Goal: Task Accomplishment & Management: Manage account settings

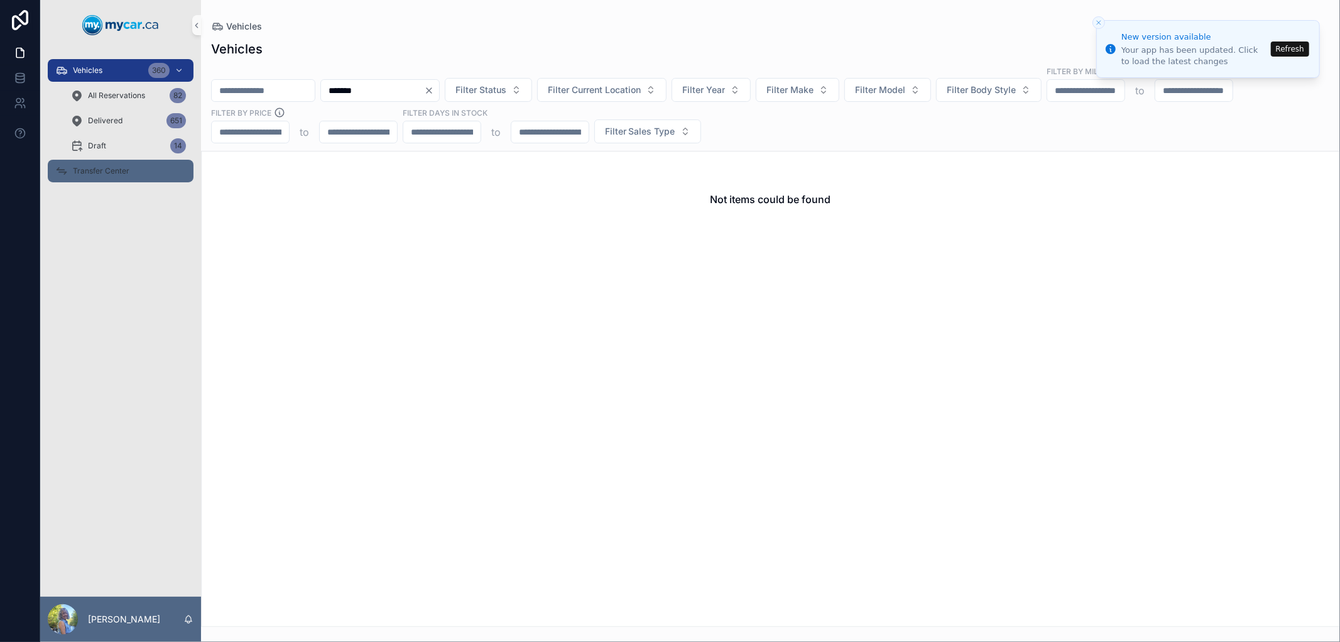
click at [113, 167] on span "Transfer Center" at bounding box center [101, 171] width 57 height 10
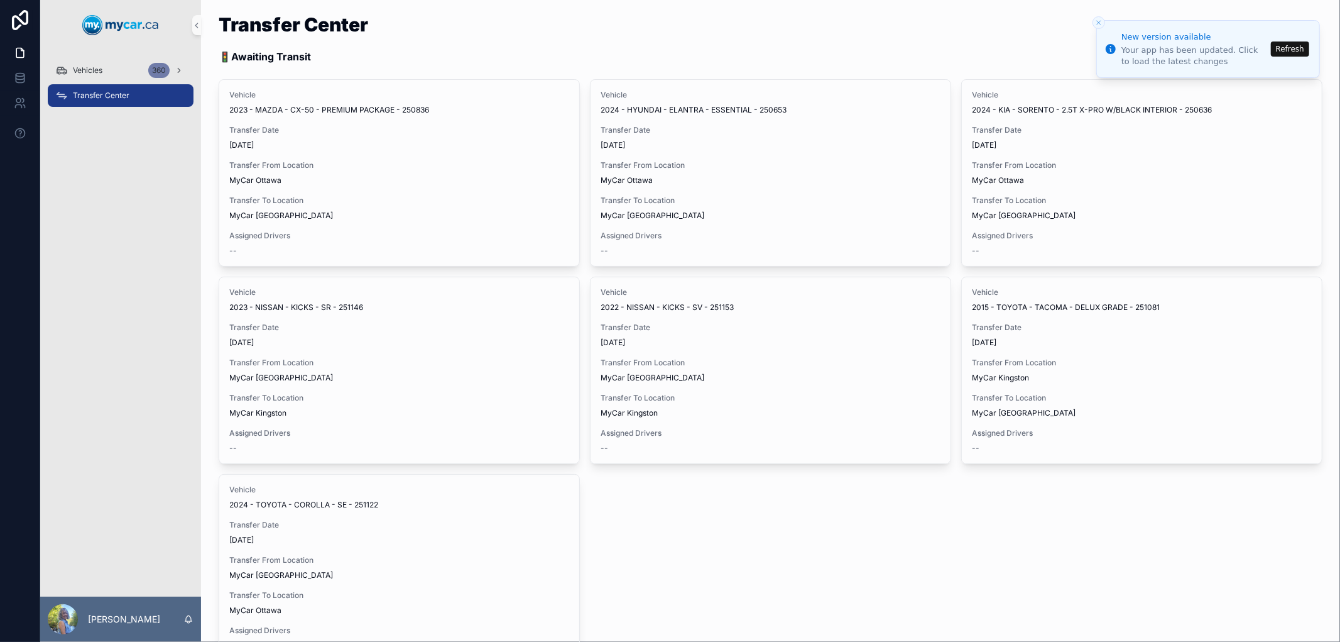
click at [1301, 52] on button "Refresh" at bounding box center [1290, 48] width 38 height 15
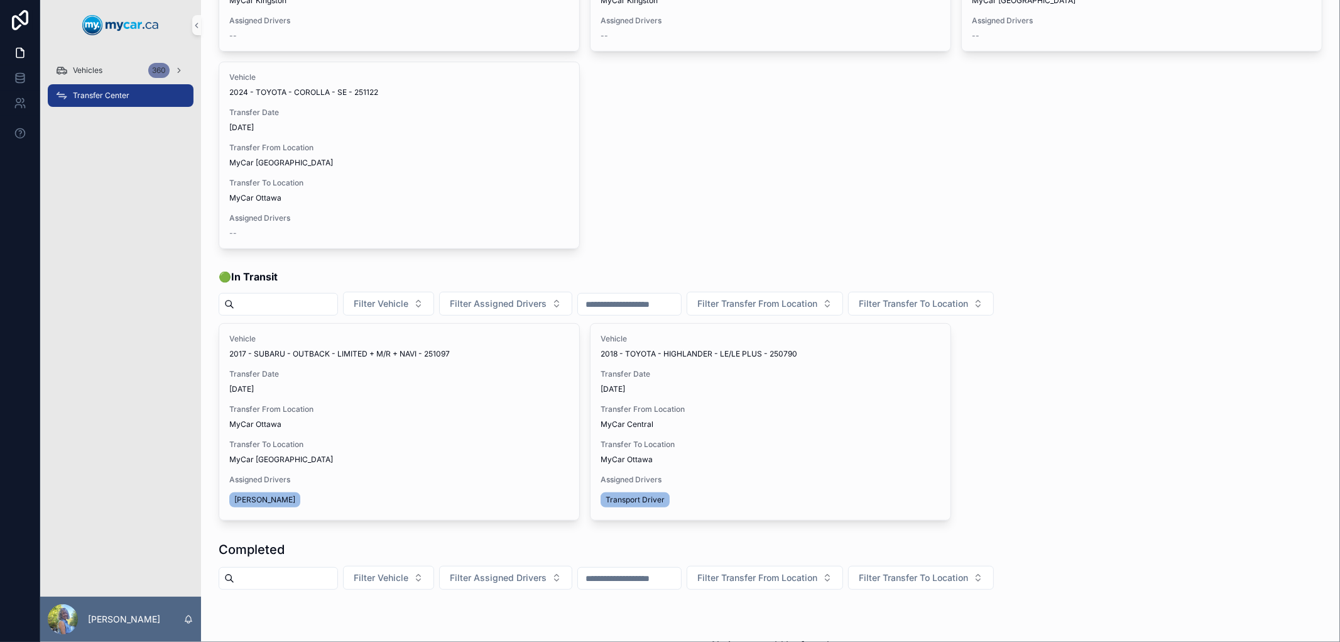
scroll to position [418, 0]
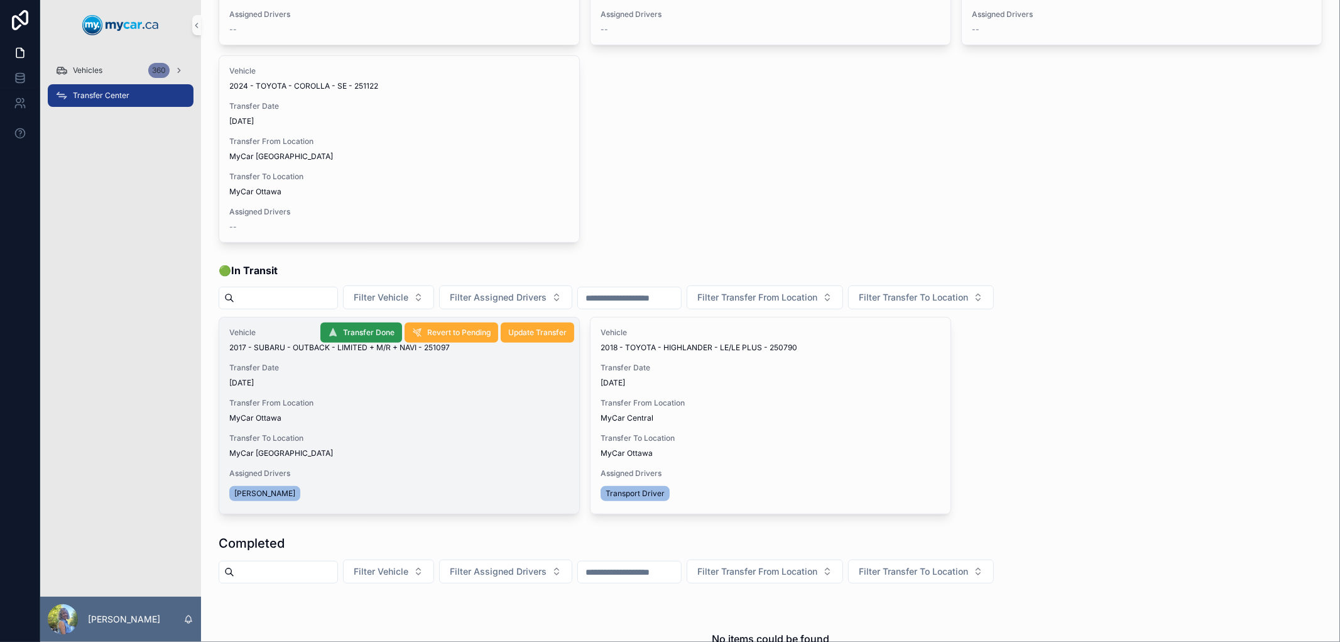
click at [360, 329] on span "Transfer Done" at bounding box center [369, 332] width 52 height 10
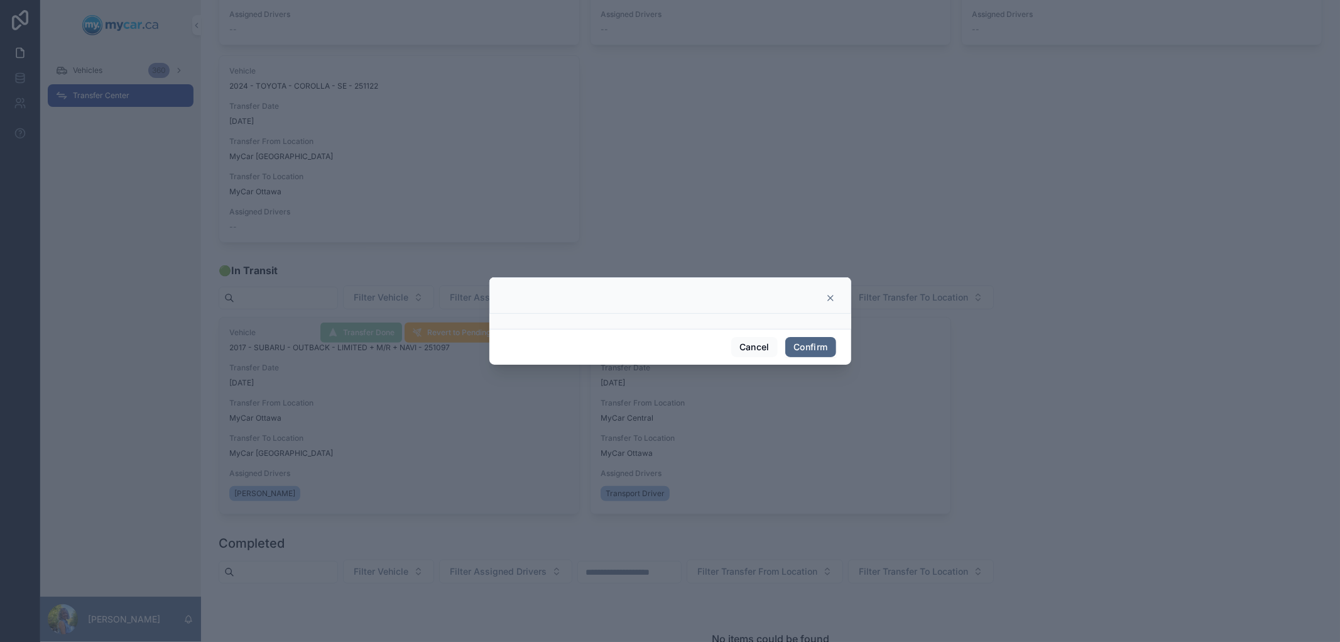
click at [829, 344] on button "Confirm" at bounding box center [810, 347] width 50 height 20
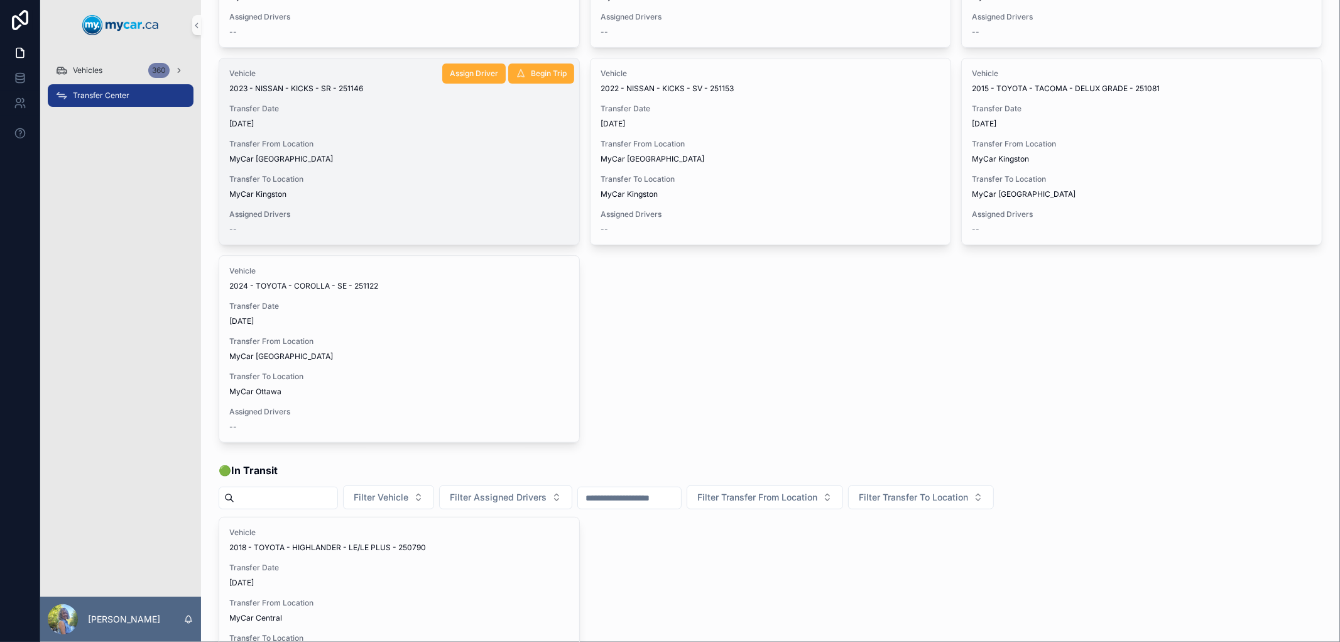
scroll to position [0, 0]
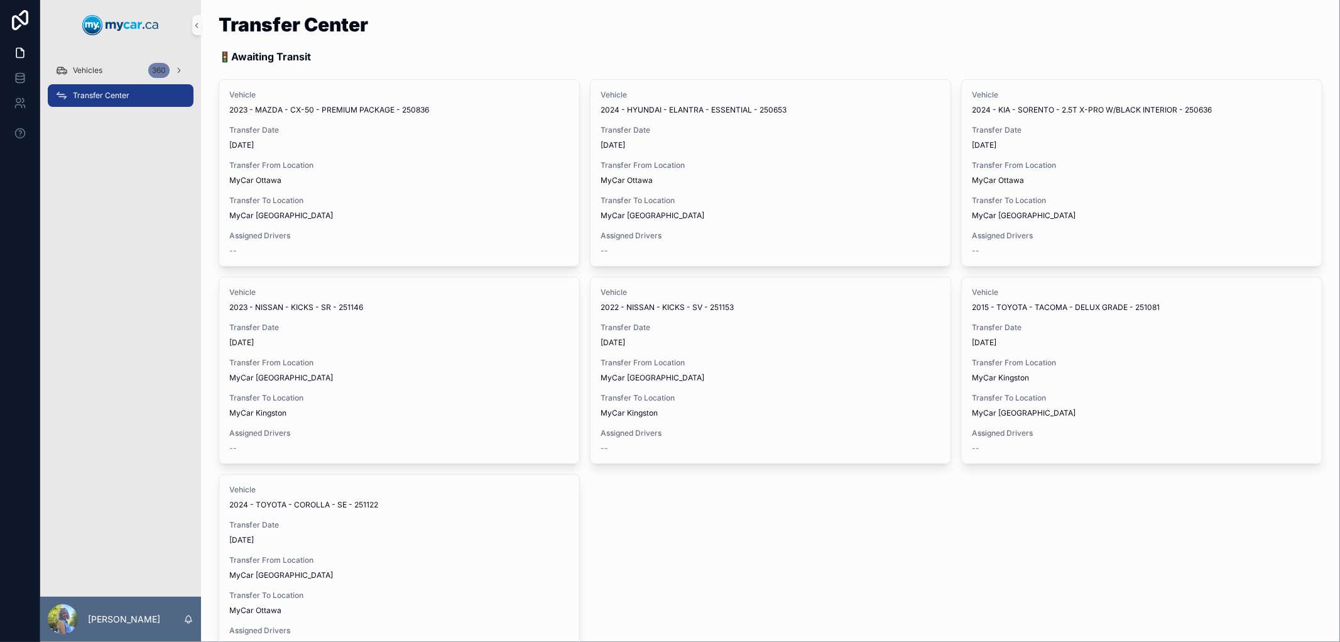
click at [625, 524] on div "Vehicle 2023 - MAZDA - CX-50 - PREMIUM PACKAGE - 250836 Transfer Date 9/9/2025 …" at bounding box center [771, 370] width 1104 height 582
click at [89, 69] on span "Vehicles" at bounding box center [88, 70] width 30 height 10
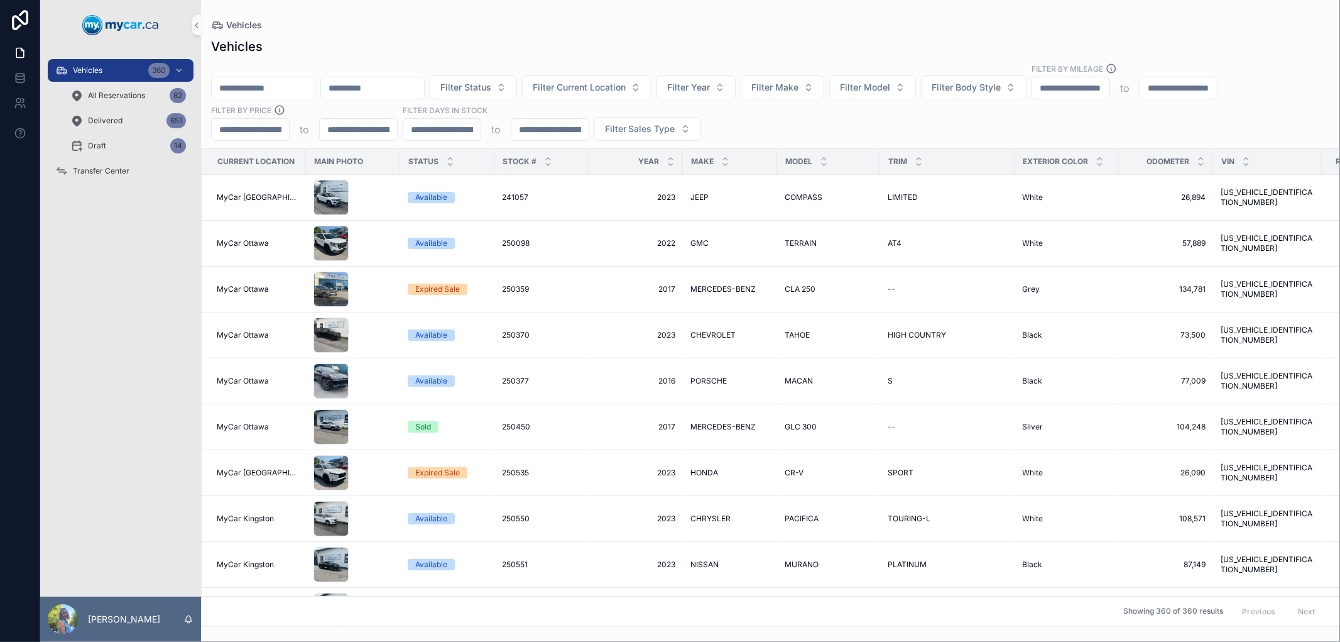
click at [593, 45] on div "Vehicles" at bounding box center [770, 47] width 1119 height 18
click at [90, 171] on span "Transfer Center" at bounding box center [101, 171] width 57 height 10
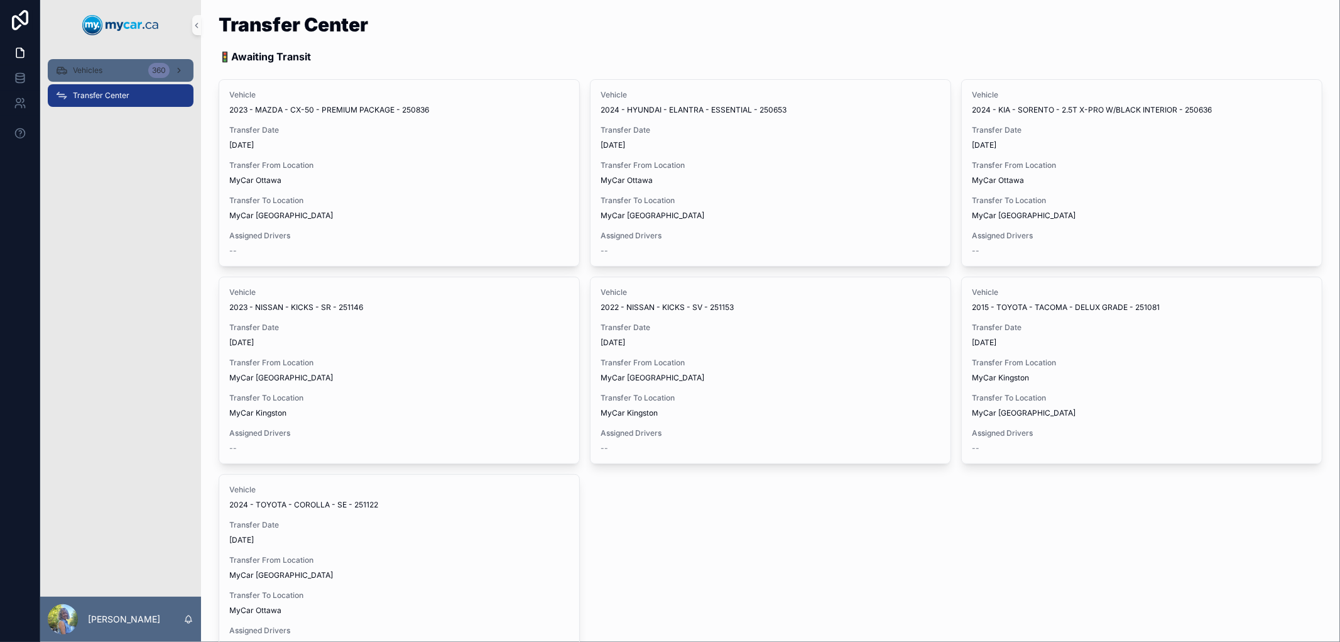
click at [131, 70] on div "Vehicles 360" at bounding box center [120, 70] width 131 height 20
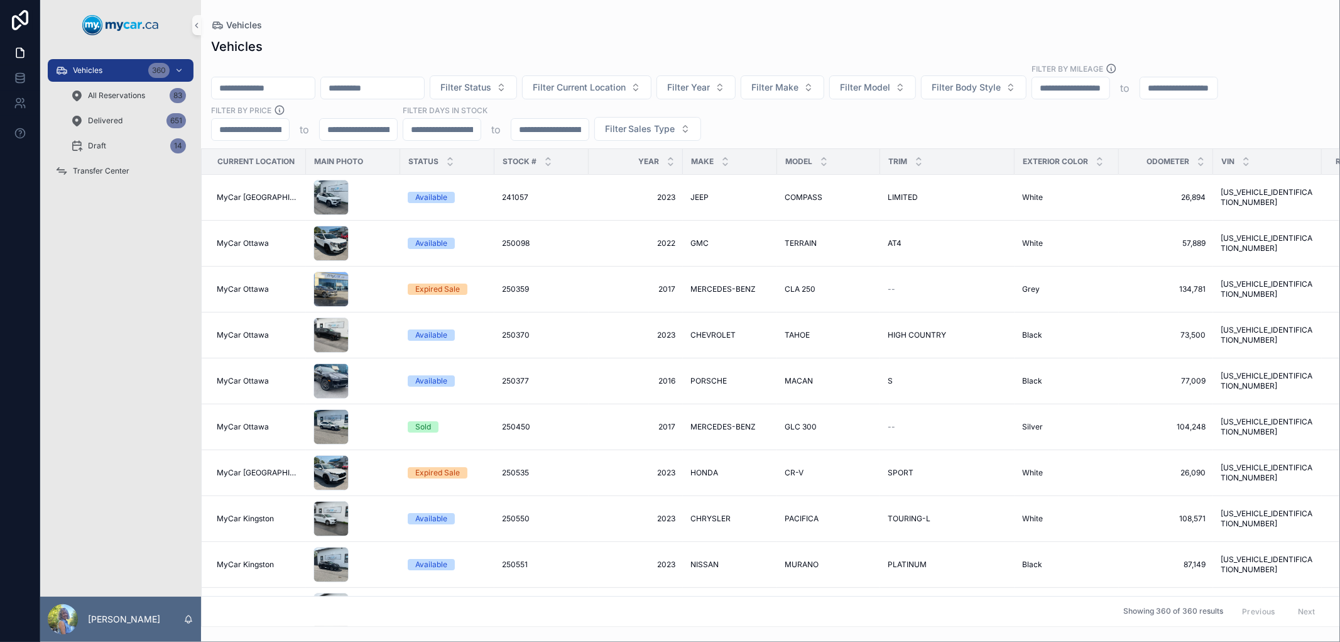
click at [315, 89] on input "scrollable content" at bounding box center [263, 88] width 103 height 18
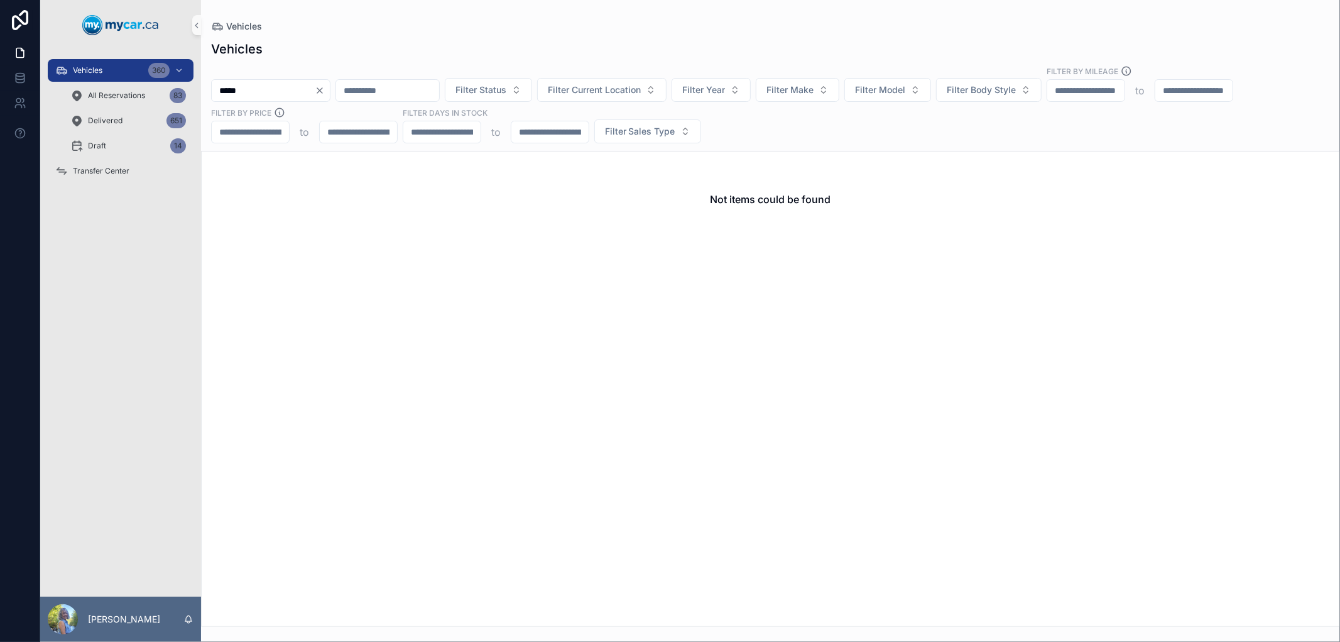
click at [234, 90] on input "*****" at bounding box center [263, 91] width 103 height 18
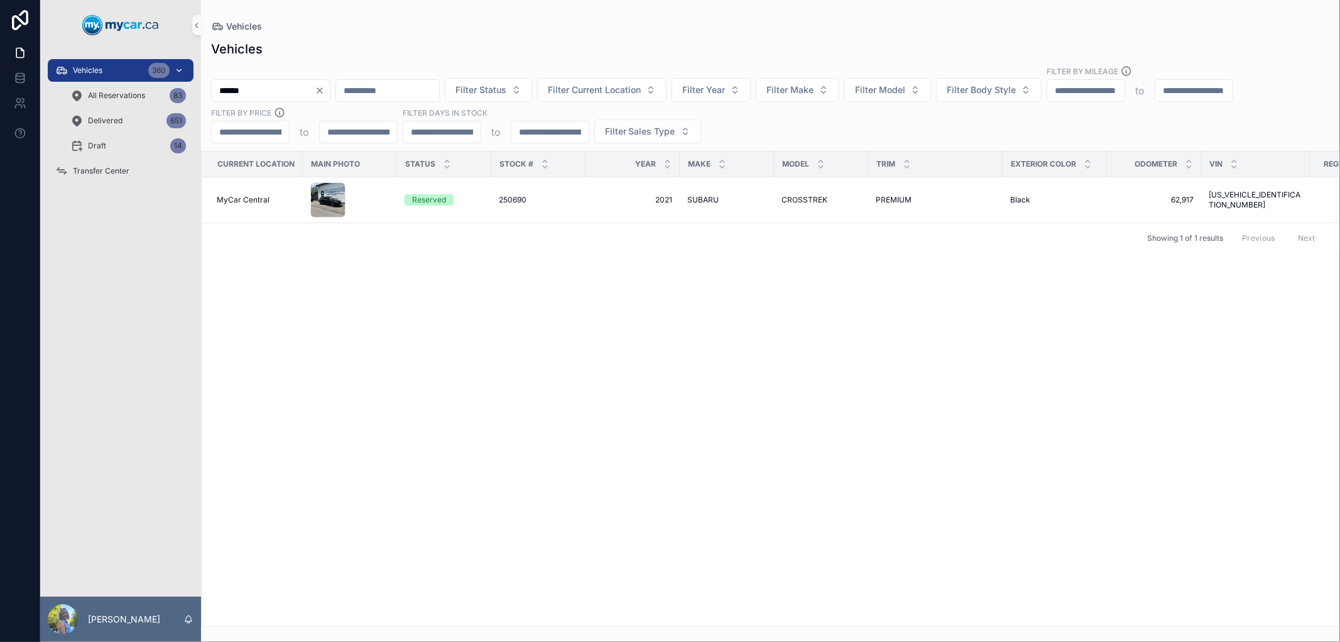
drag, startPoint x: 284, startPoint y: 88, endPoint x: 127, endPoint y: 77, distance: 157.5
click at [127, 77] on div "Vehicles 360 All Reservations 83 Delivered 651 Draft 14 Transfer Center Laurie …" at bounding box center [690, 321] width 1300 height 642
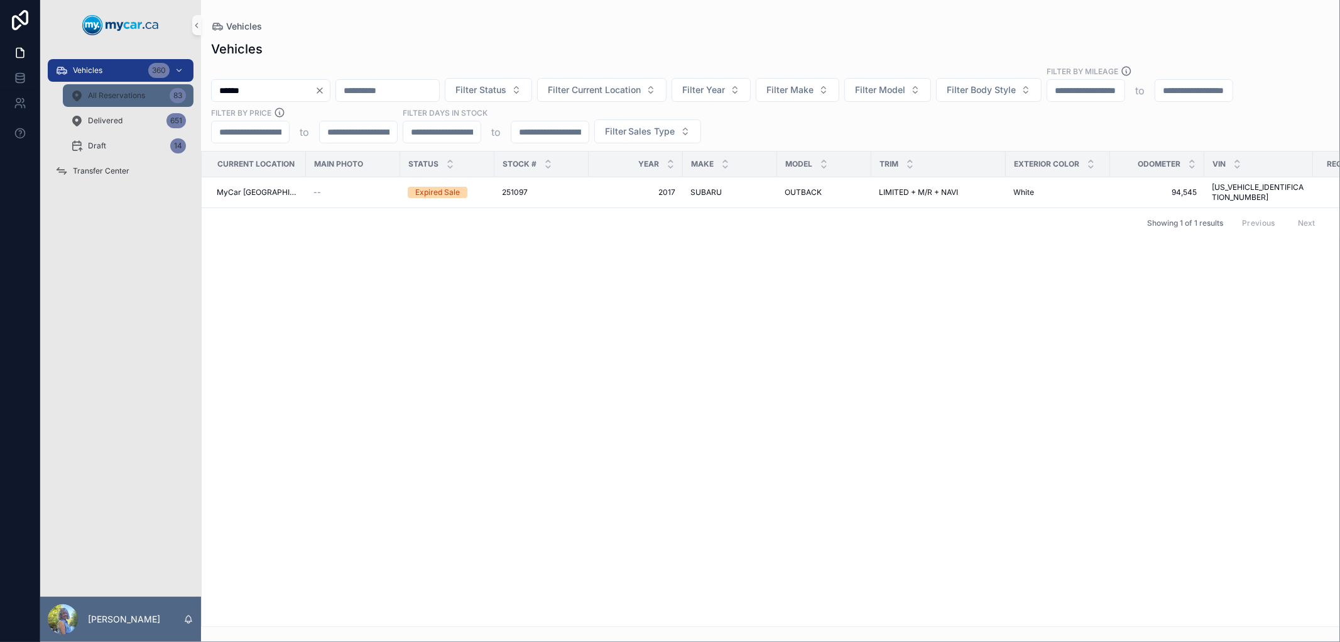
drag, startPoint x: 274, startPoint y: 89, endPoint x: 190, endPoint y: 89, distance: 84.2
click at [190, 89] on div "Vehicles 360 All Reservations 83 Delivered 651 Draft 14 Transfer Center Laurie …" at bounding box center [690, 321] width 1300 height 642
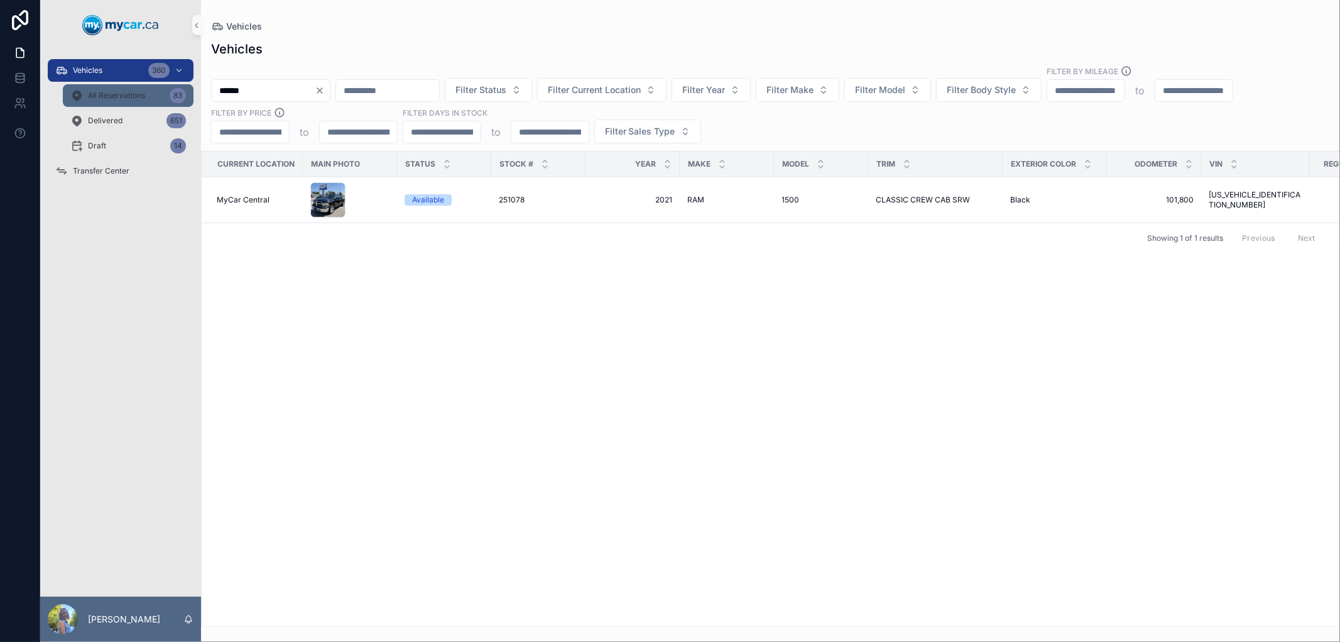
drag, startPoint x: 251, startPoint y: 88, endPoint x: 114, endPoint y: 85, distance: 137.0
click at [114, 85] on div "Vehicles 360 All Reservations 83 Delivered 651 Draft 14 Transfer Center Laurie …" at bounding box center [690, 321] width 1300 height 642
drag, startPoint x: 278, startPoint y: 92, endPoint x: 201, endPoint y: 93, distance: 76.7
click at [201, 93] on div "****** Filter Status Filter Current Location Filter Year Filter Make Filter Mod…" at bounding box center [770, 104] width 1139 height 78
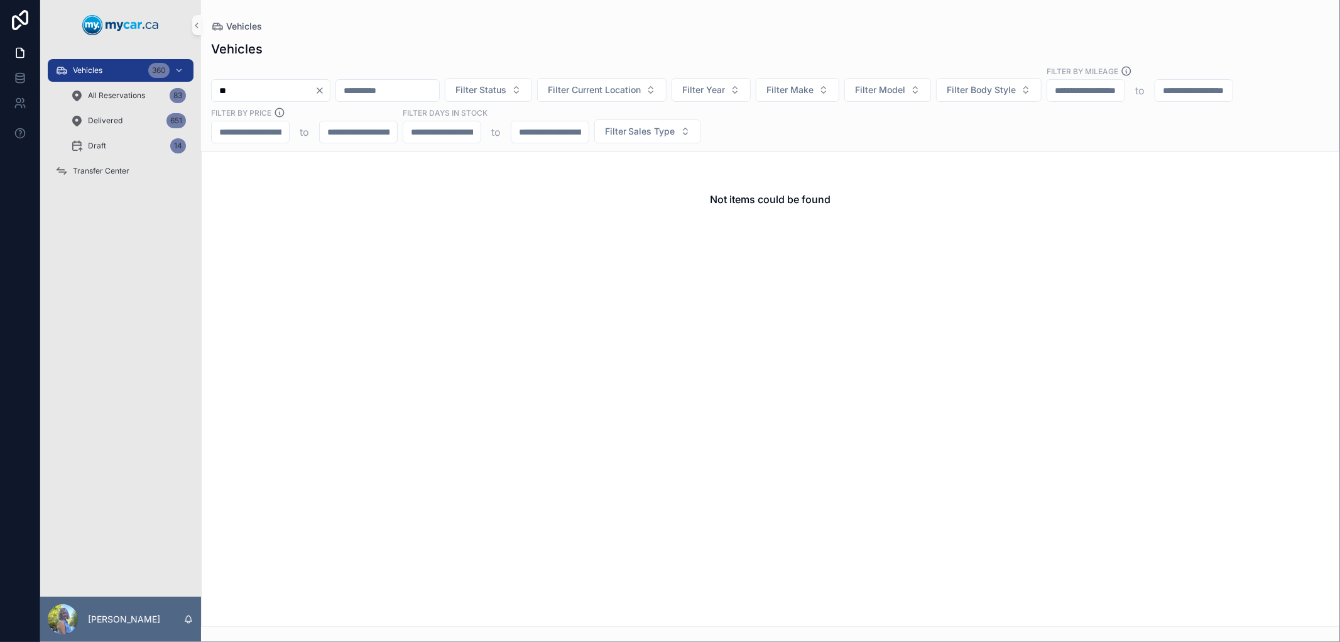
type input "*"
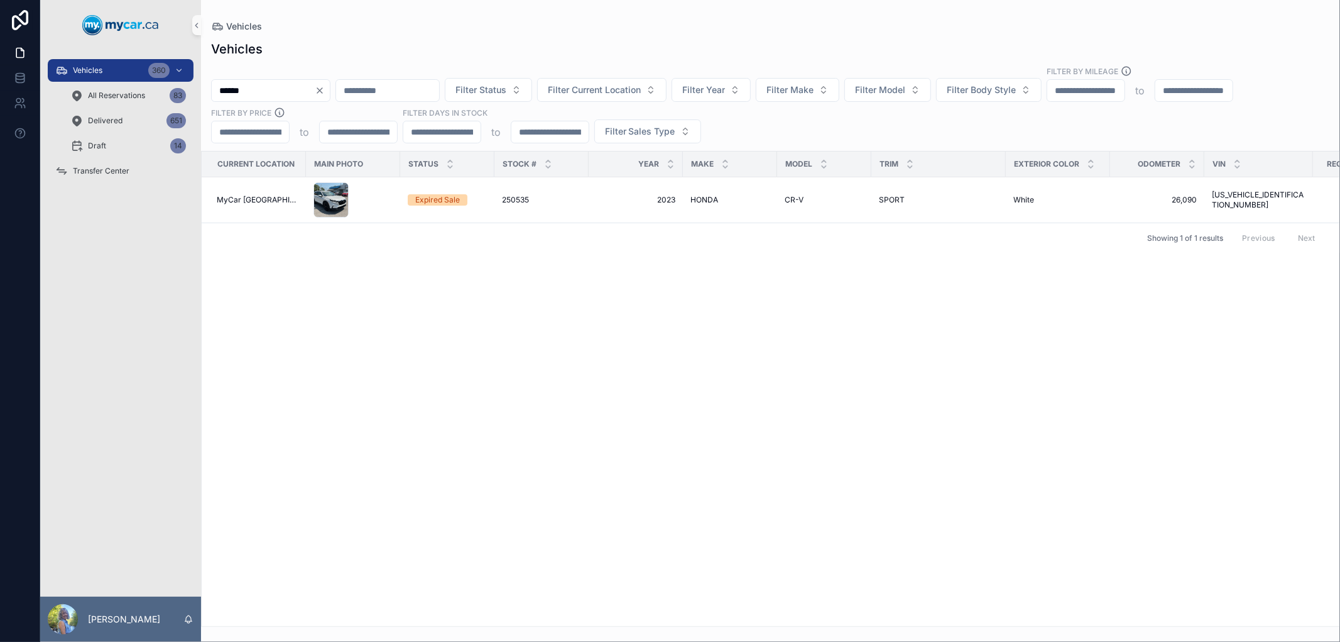
drag, startPoint x: 298, startPoint y: 92, endPoint x: 209, endPoint y: 91, distance: 89.2
click at [209, 91] on div "****** Filter Status Filter Current Location Filter Year Filter Make Filter Mod…" at bounding box center [770, 104] width 1139 height 78
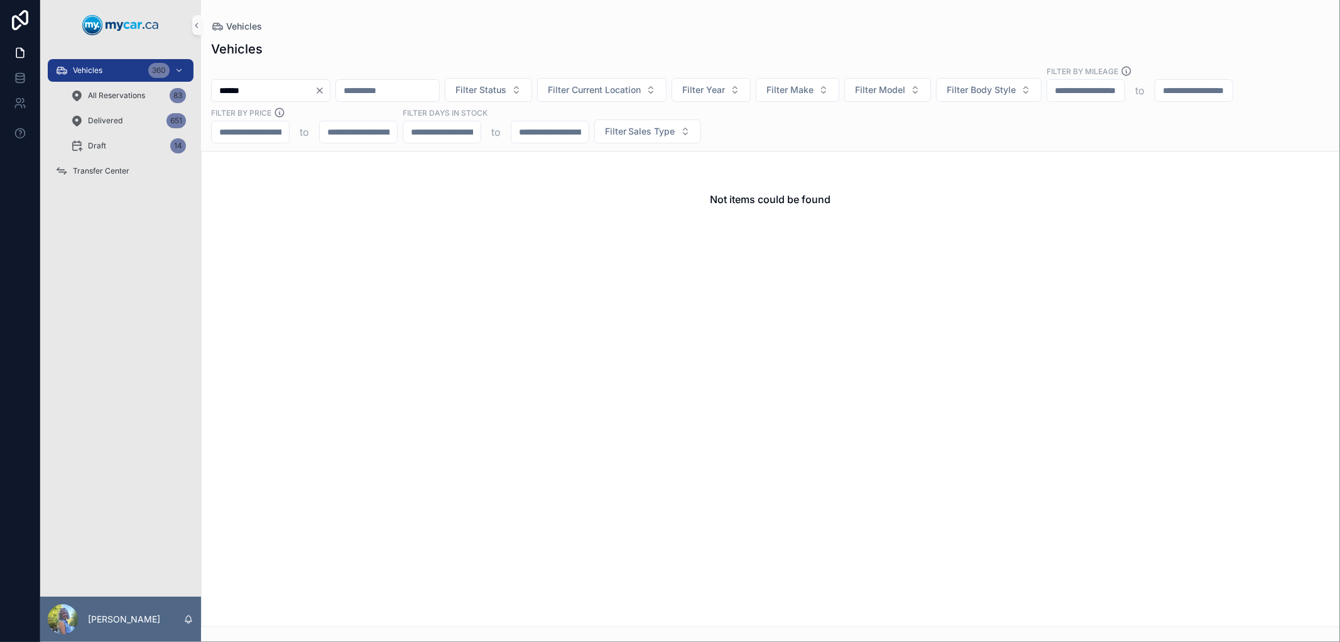
drag, startPoint x: 282, startPoint y: 91, endPoint x: 216, endPoint y: 91, distance: 65.4
click at [216, 91] on input "******" at bounding box center [263, 91] width 103 height 18
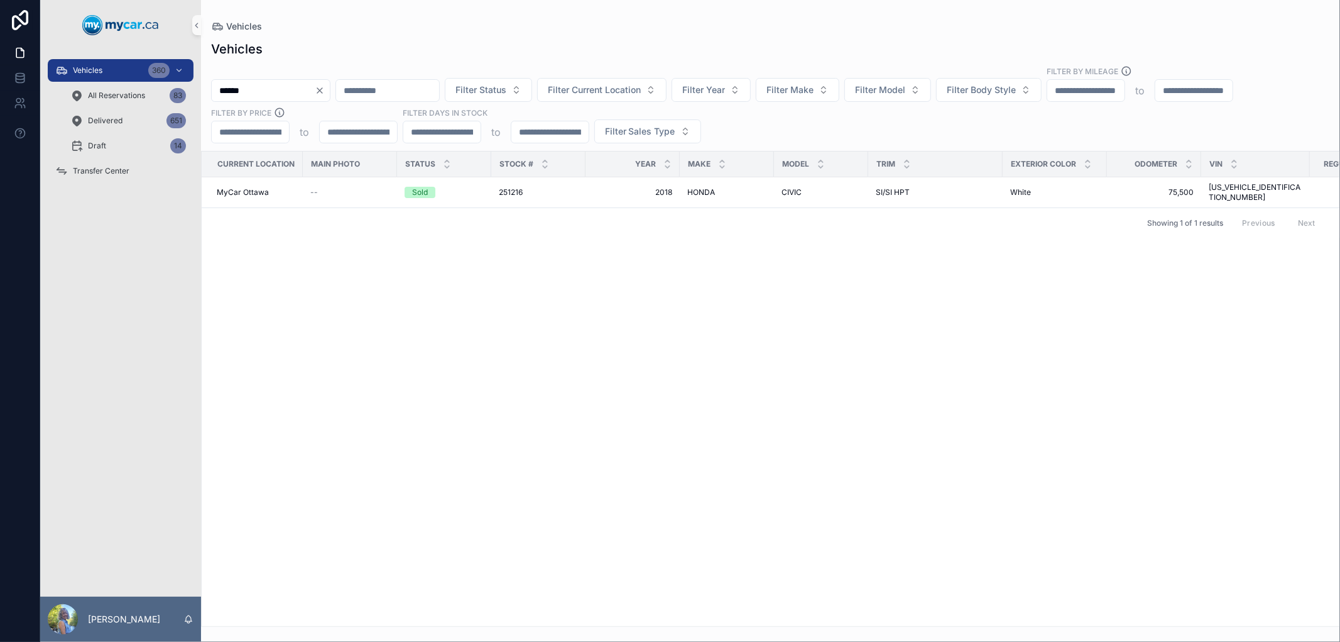
drag, startPoint x: 265, startPoint y: 91, endPoint x: 204, endPoint y: 91, distance: 61.6
click at [204, 91] on div "****** Filter Status Filter Current Location Filter Year Filter Make Filter Mod…" at bounding box center [770, 104] width 1139 height 78
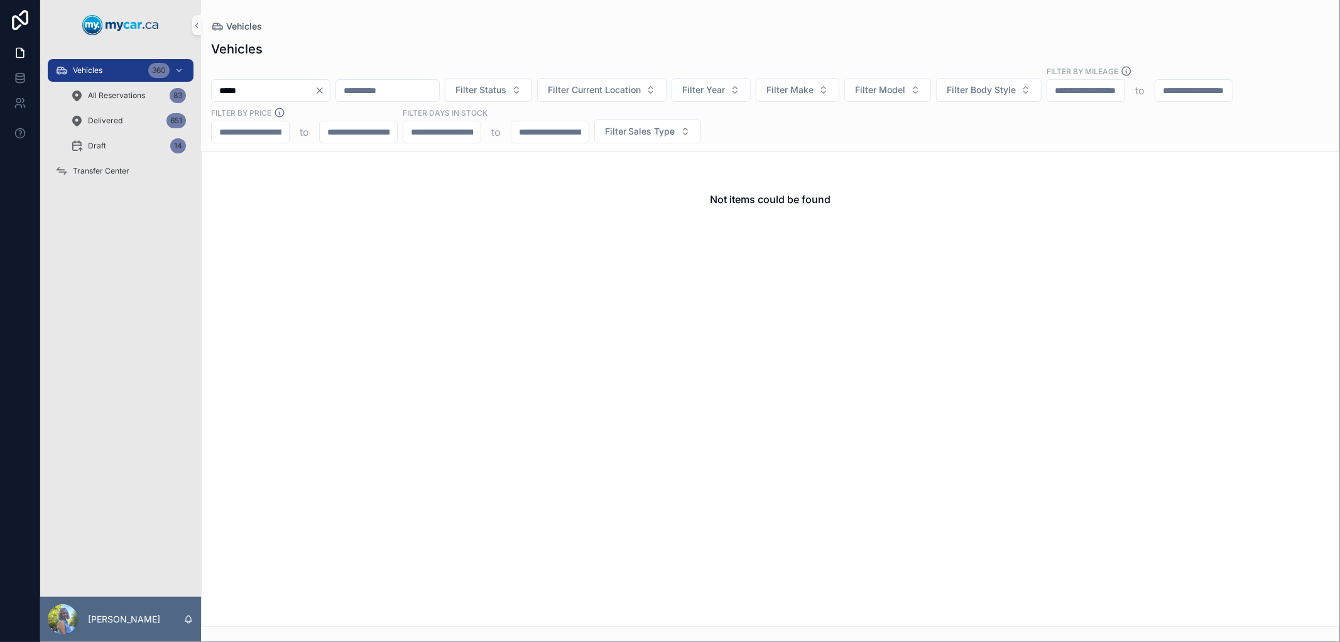
click at [227, 90] on input "*****" at bounding box center [263, 91] width 103 height 18
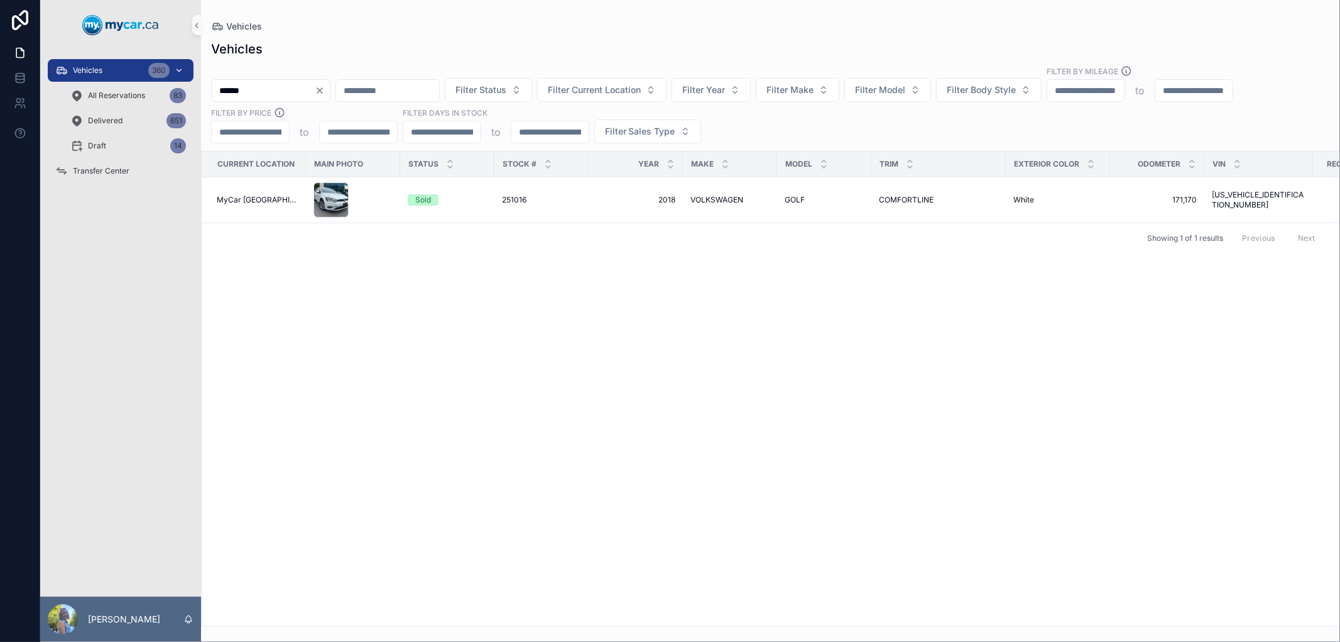
drag, startPoint x: 294, startPoint y: 96, endPoint x: 174, endPoint y: 79, distance: 121.2
click at [174, 79] on div "Vehicles 360 All Reservations 83 Delivered 651 Draft 14 Transfer Center Laurie …" at bounding box center [690, 321] width 1300 height 642
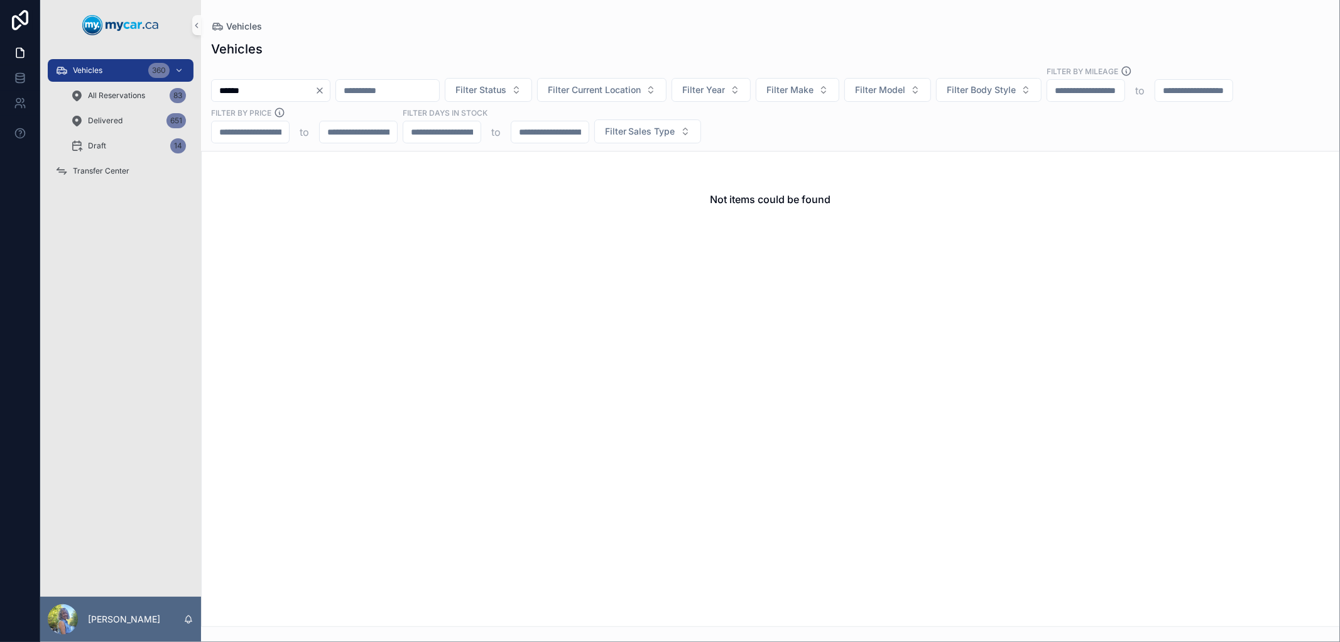
drag, startPoint x: 272, startPoint y: 91, endPoint x: 199, endPoint y: 90, distance: 73.5
click at [199, 90] on div "Vehicles 360 All Reservations 83 Delivered 651 Draft 14 Transfer Center Laurie …" at bounding box center [690, 321] width 1300 height 642
drag, startPoint x: 280, startPoint y: 91, endPoint x: 199, endPoint y: 91, distance: 81.1
click at [199, 91] on div "Vehicles 360 All Reservations 83 Delivered 651 Draft 14 Transfer Center Laurie …" at bounding box center [690, 321] width 1300 height 642
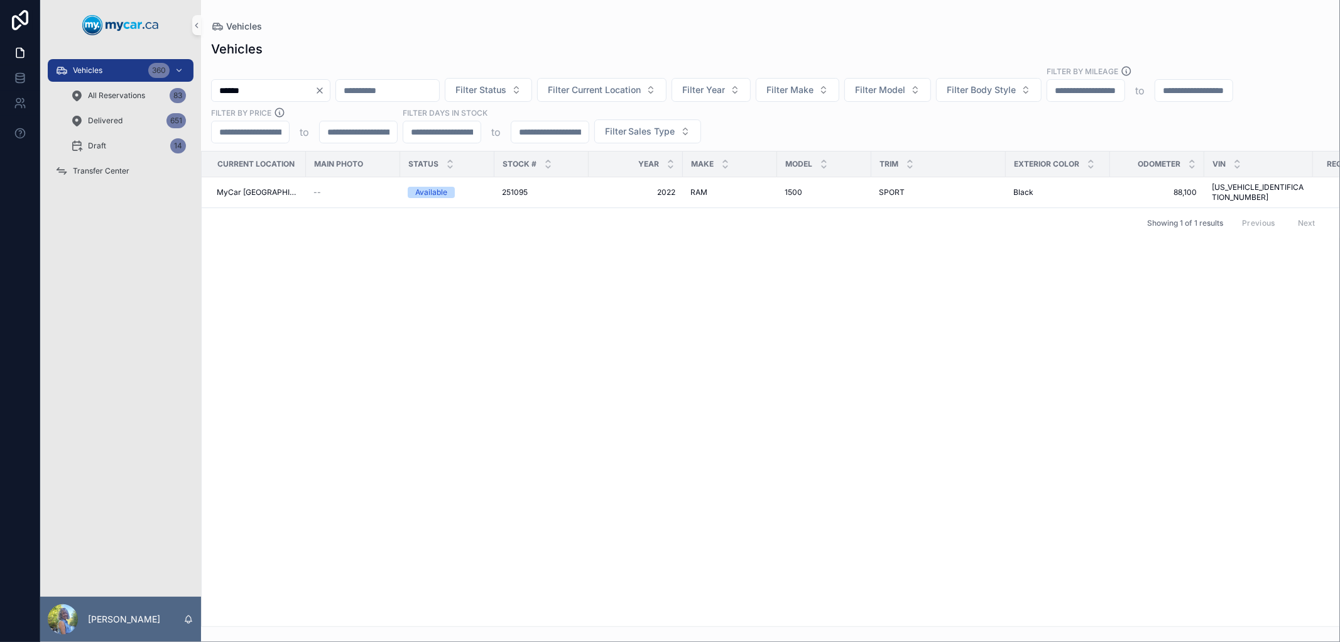
drag, startPoint x: 287, startPoint y: 95, endPoint x: 222, endPoint y: 88, distance: 65.1
click at [222, 88] on input "******" at bounding box center [263, 91] width 103 height 18
type input "*"
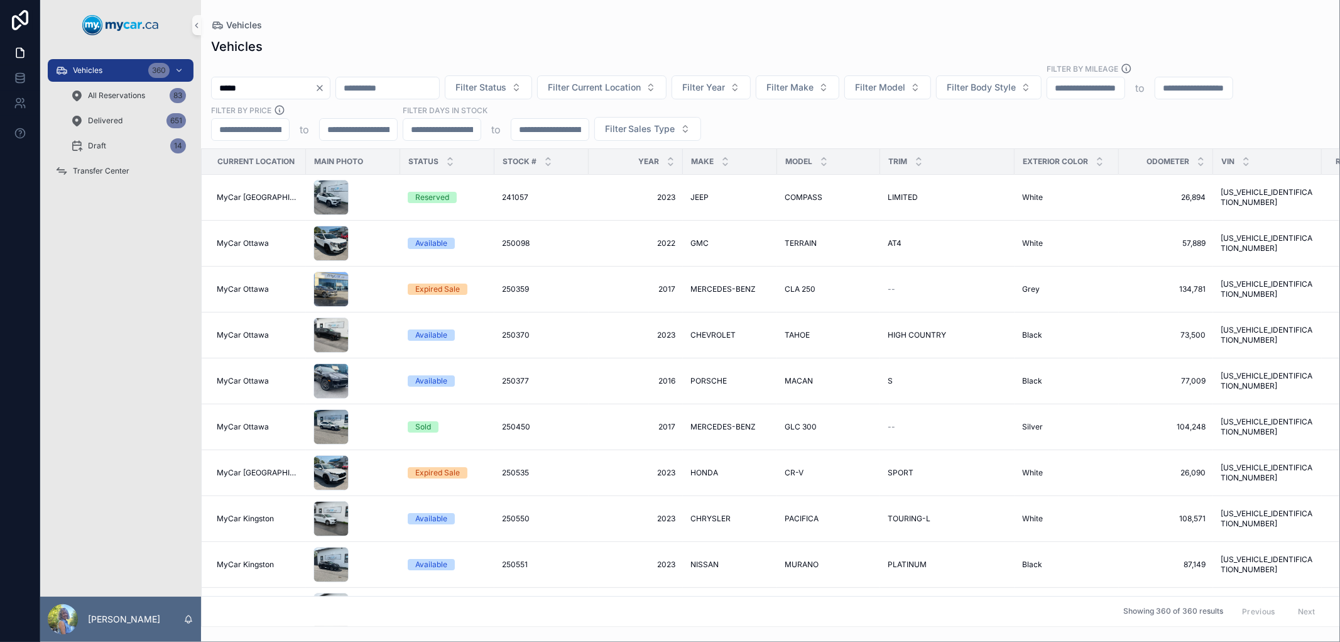
type input "******"
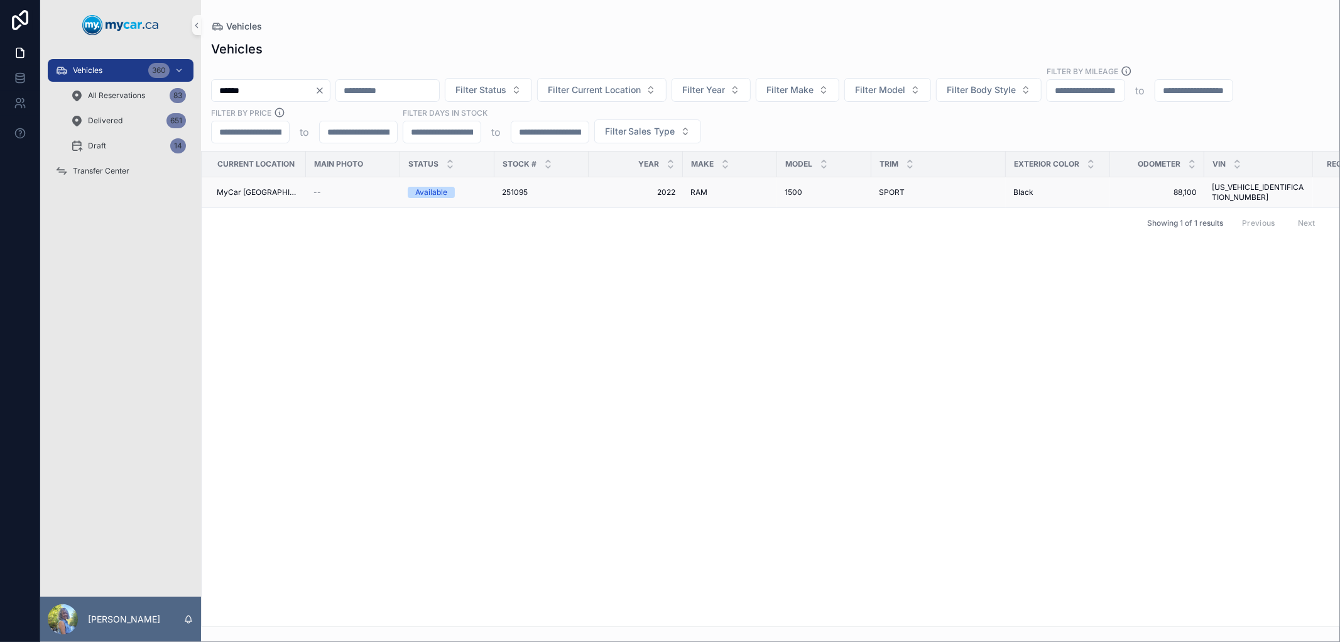
click at [513, 187] on span "251095" at bounding box center [515, 192] width 26 height 10
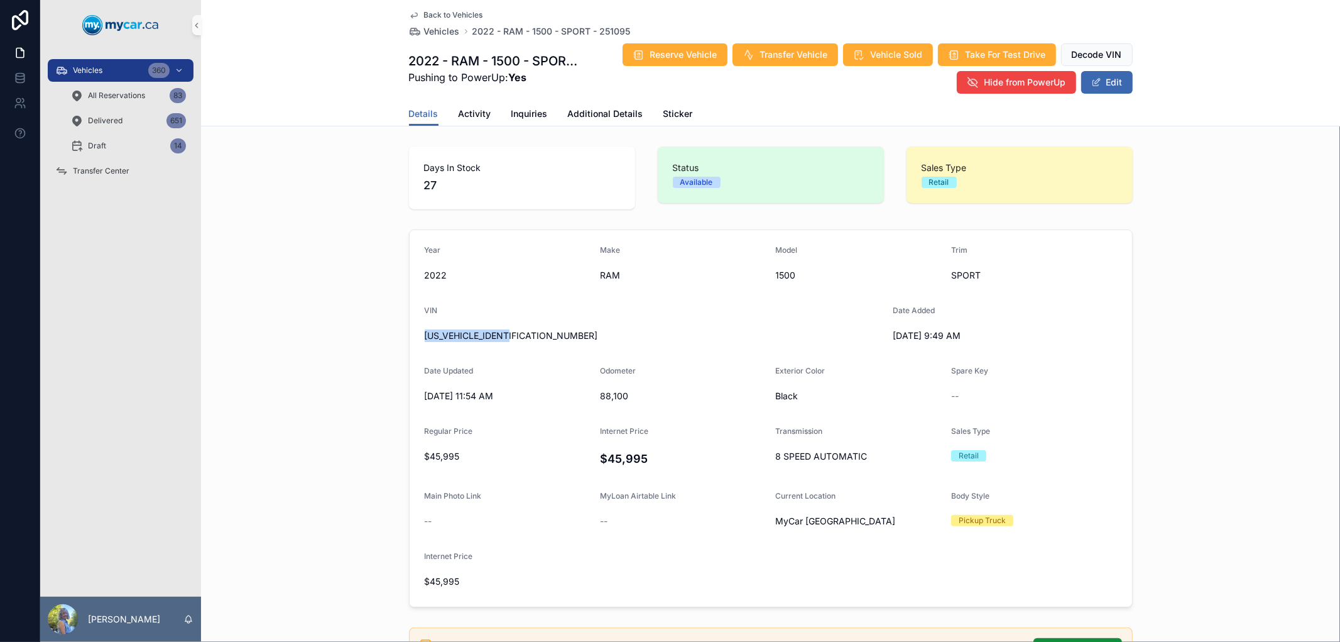
drag, startPoint x: 513, startPoint y: 334, endPoint x: 418, endPoint y: 334, distance: 94.9
click at [418, 334] on form "Year 2022 Make RAM Model 1500 Trim SPORT VIN 1C6SRFVT1NN339517 Date Added 8/13/…" at bounding box center [771, 418] width 723 height 376
drag, startPoint x: 635, startPoint y: 388, endPoint x: 592, endPoint y: 396, distance: 44.1
click at [592, 396] on form "Year 2022 Make RAM Model 1500 Trim SPORT VIN 1C6SRFVT1NN339517 Date Added 8/13/…" at bounding box center [771, 418] width 723 height 376
copy span "88,100"
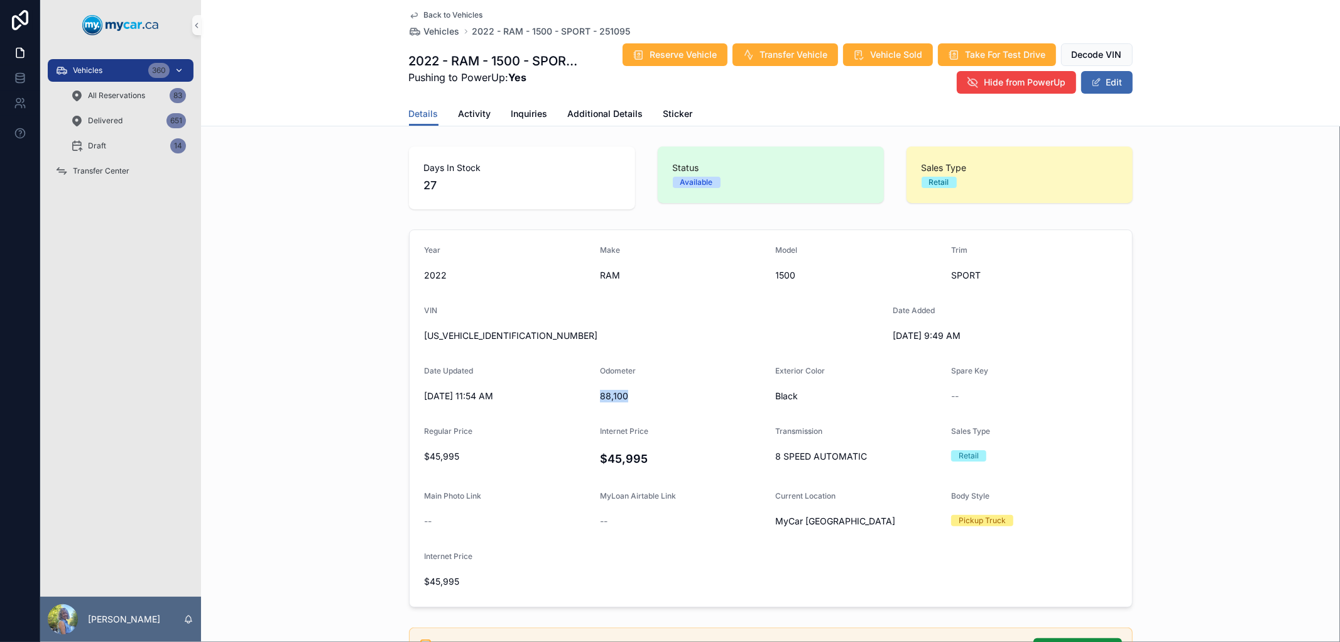
click at [110, 72] on div "Vehicles 360" at bounding box center [120, 70] width 131 height 20
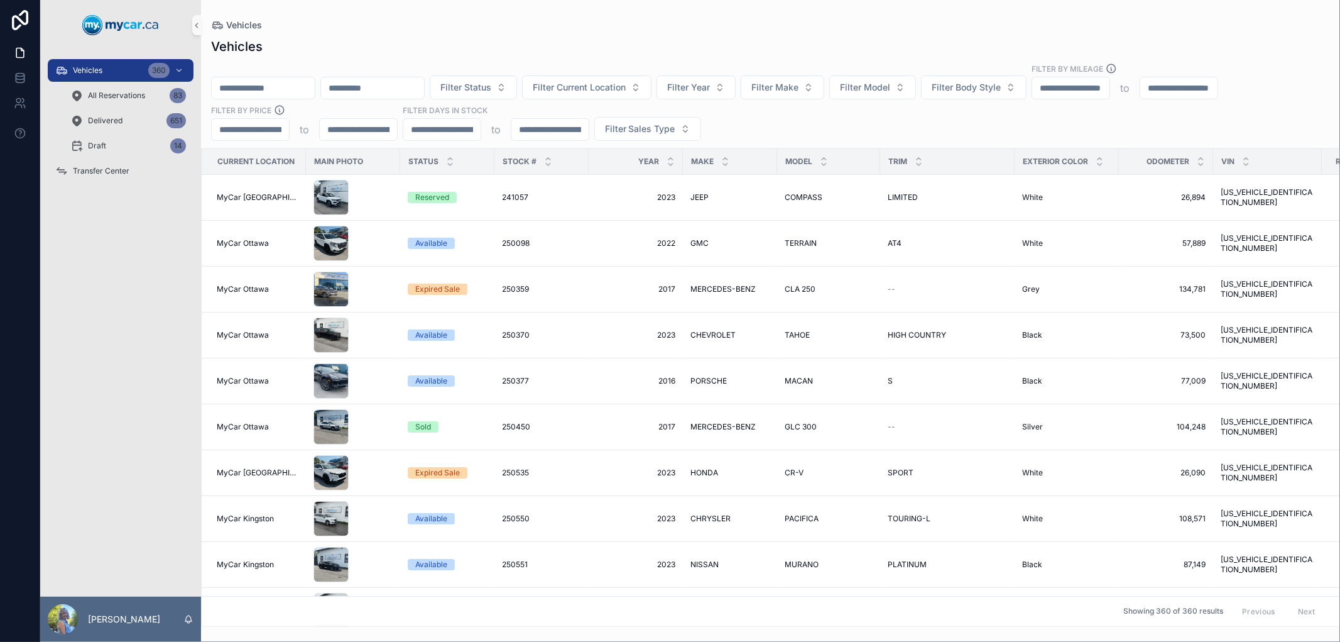
click at [315, 87] on input "scrollable content" at bounding box center [263, 88] width 103 height 18
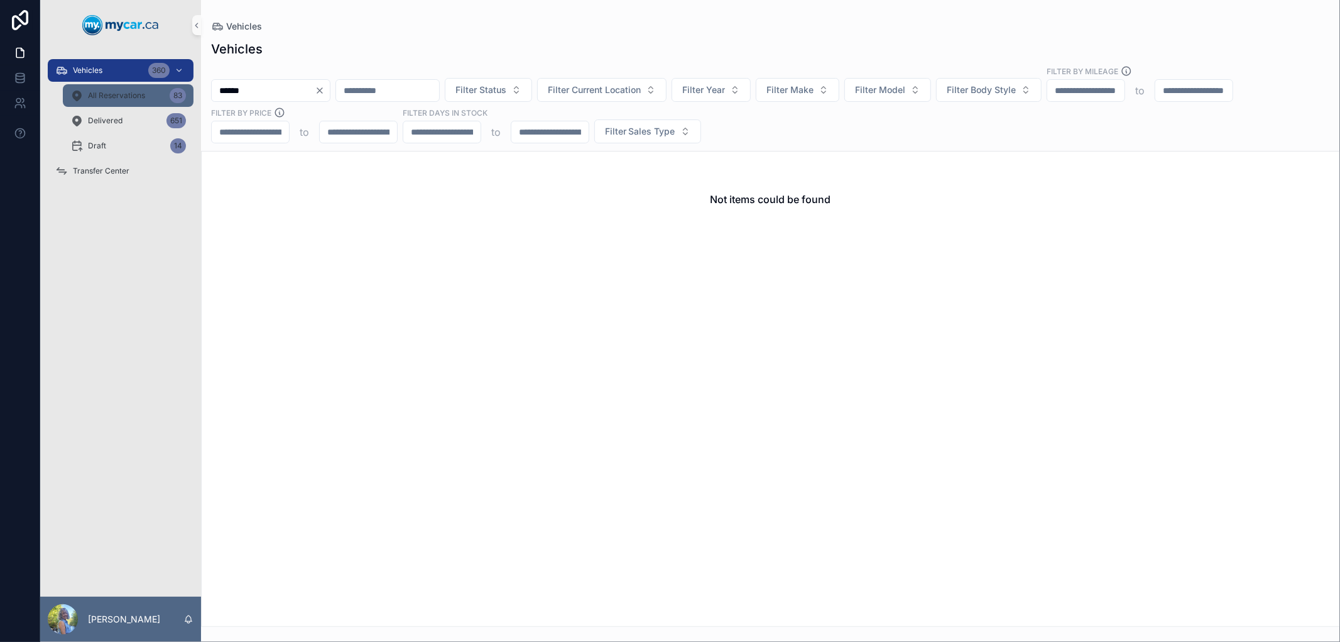
drag, startPoint x: 316, startPoint y: 87, endPoint x: 181, endPoint y: 95, distance: 135.3
click at [181, 95] on div "Vehicles 360 All Reservations 83 Delivered 651 Draft 14 Transfer Center Laurie …" at bounding box center [690, 321] width 1300 height 642
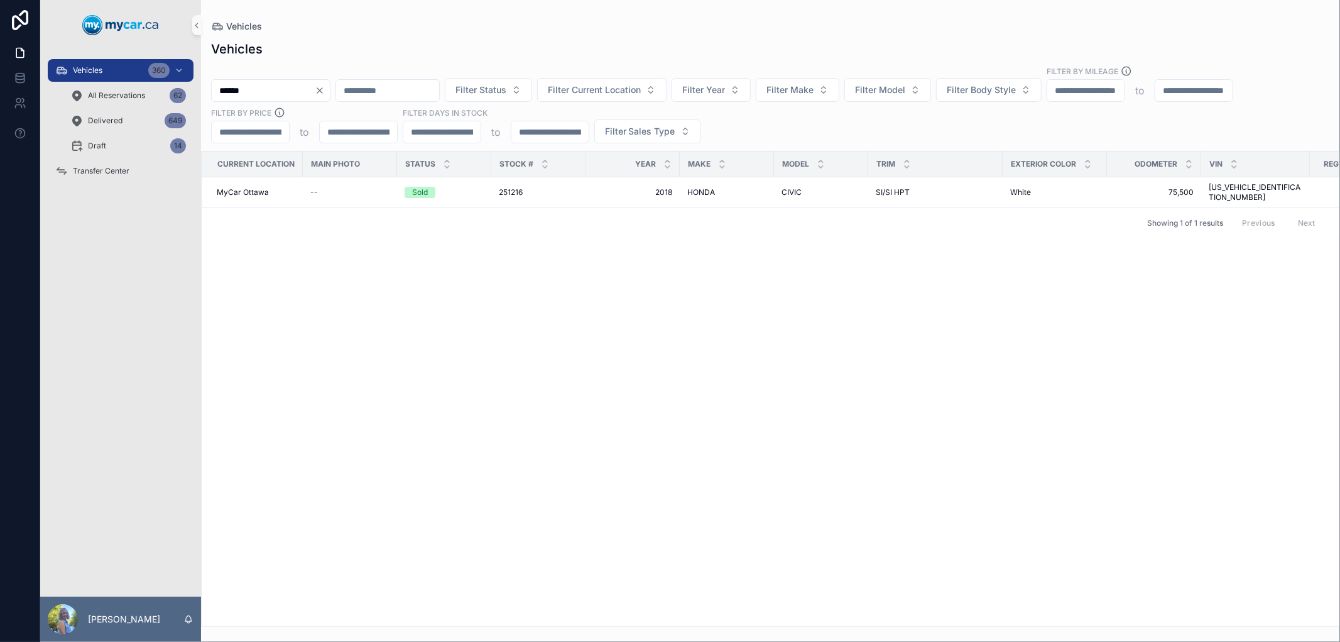
drag, startPoint x: 247, startPoint y: 85, endPoint x: 216, endPoint y: 85, distance: 31.4
click at [216, 85] on input "******" at bounding box center [263, 91] width 103 height 18
paste input "scrollable content"
type input "******"
click at [502, 197] on span "251123" at bounding box center [514, 200] width 24 height 10
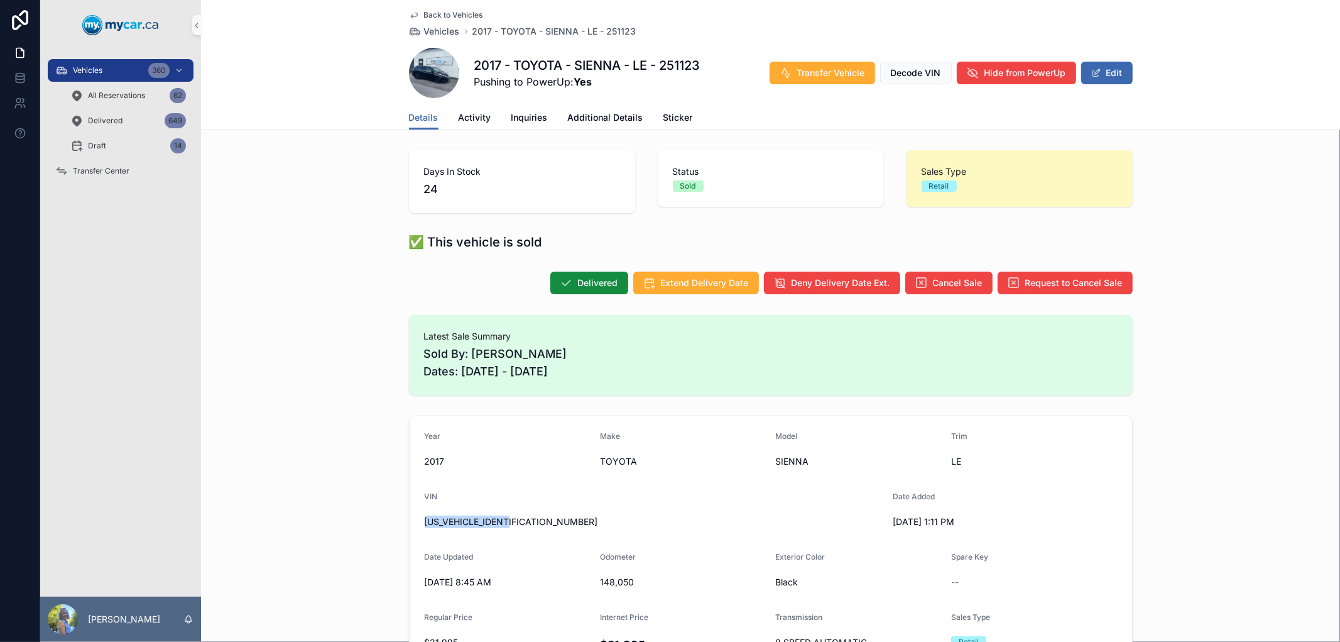
drag, startPoint x: 548, startPoint y: 520, endPoint x: 416, endPoint y: 517, distance: 132.0
copy span "5TDDZ3DC4HS168780"
click at [334, 286] on div "Delivered Extend Delivery Date Deny Delivery Date Ext. Cancel Sale Request to C…" at bounding box center [770, 283] width 1139 height 34
click at [517, 118] on span "Inquiries" at bounding box center [529, 117] width 36 height 13
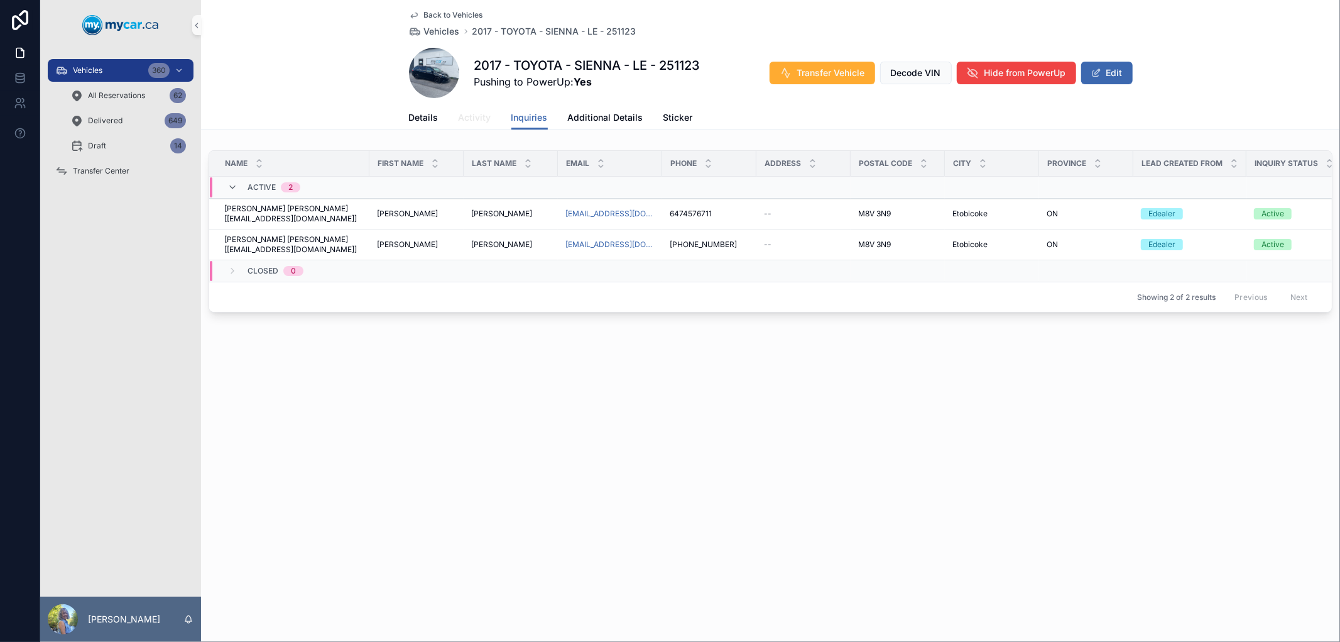
click at [468, 118] on span "Activity" at bounding box center [475, 117] width 33 height 13
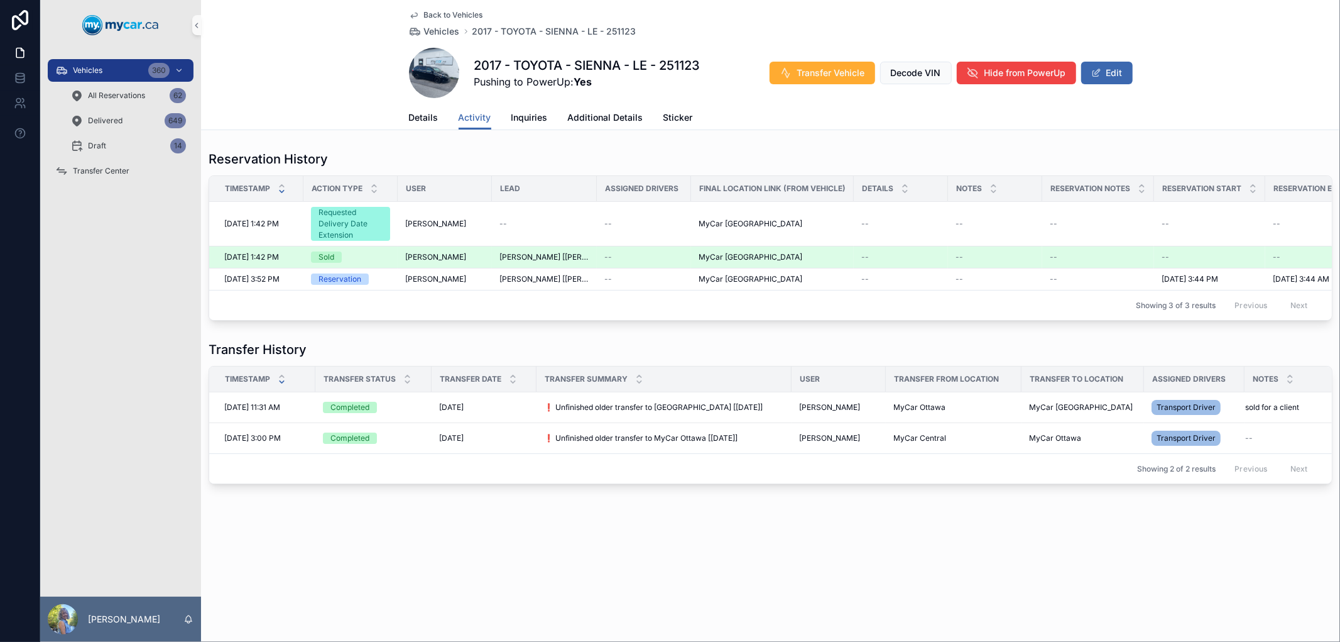
click at [449, 252] on span "[PERSON_NAME]" at bounding box center [435, 257] width 61 height 10
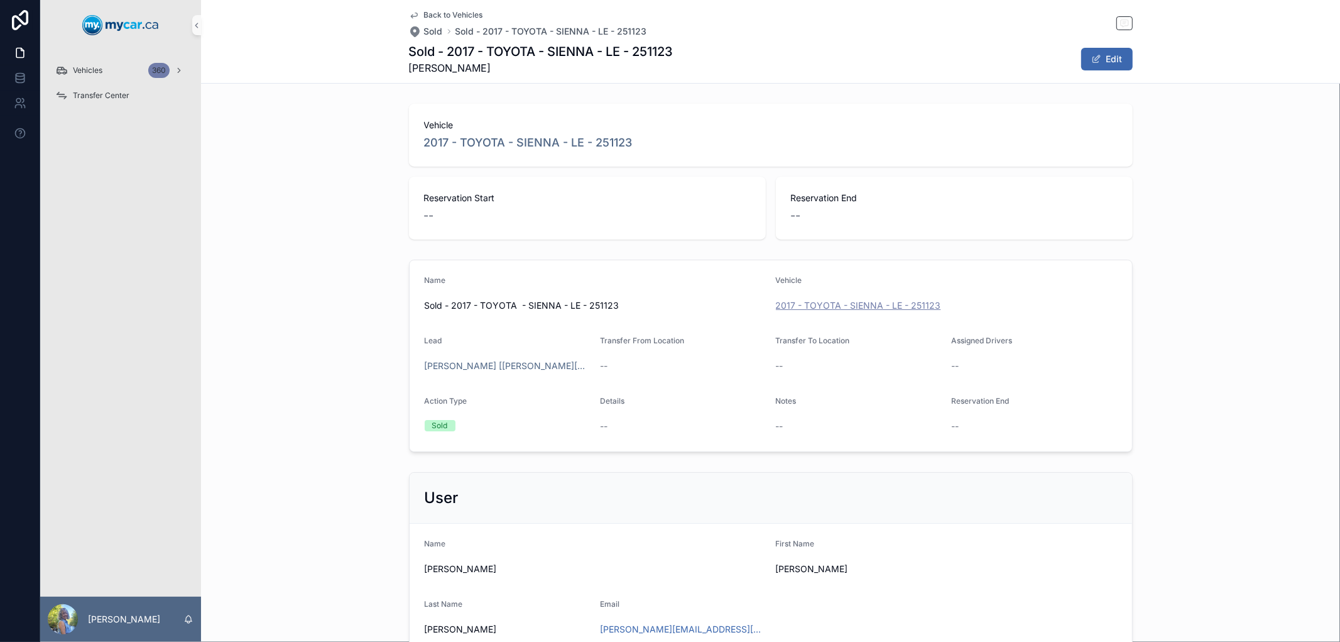
click at [839, 305] on span "2017 - TOYOTA - SIENNA - LE - 251123" at bounding box center [858, 305] width 165 height 13
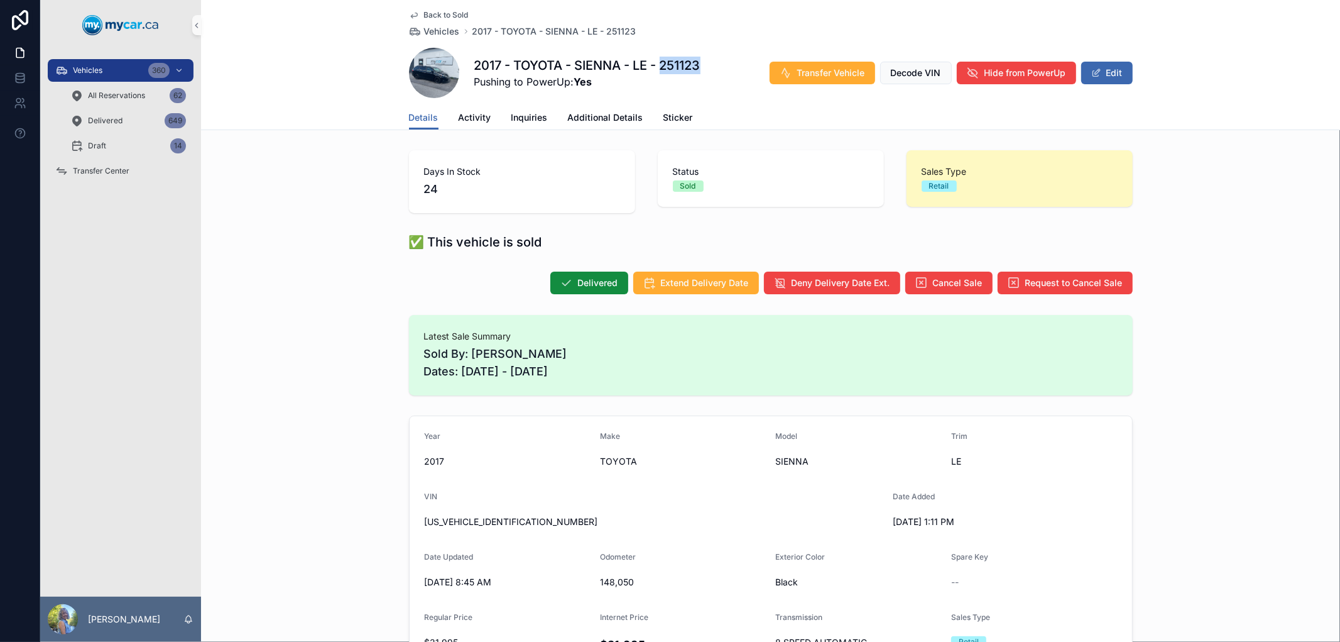
drag, startPoint x: 707, startPoint y: 68, endPoint x: 663, endPoint y: 63, distance: 44.2
click at [663, 63] on div "2017 - TOYOTA - SIENNA - LE - 251123 Pushing to PowerUp: Yes Transfer Vehicle D…" at bounding box center [771, 73] width 724 height 50
copy h1 "251123"
click at [117, 168] on span "Transfer Center" at bounding box center [101, 171] width 57 height 10
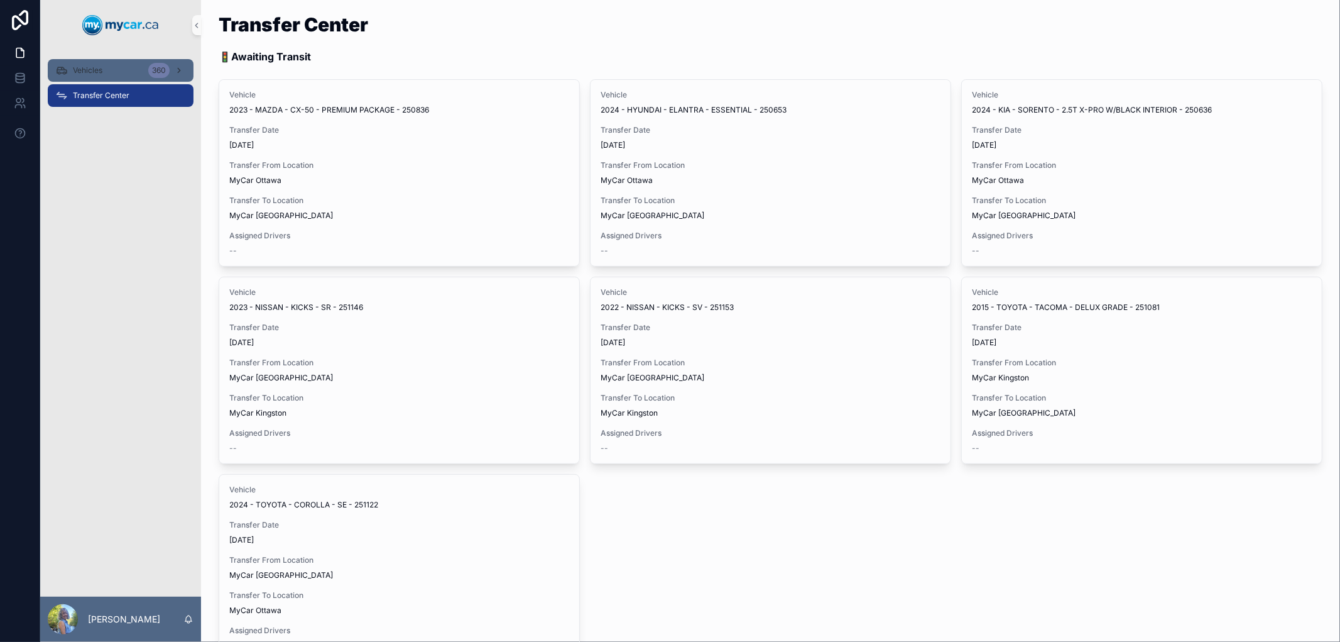
click at [90, 75] on div "Vehicles 360" at bounding box center [120, 70] width 131 height 20
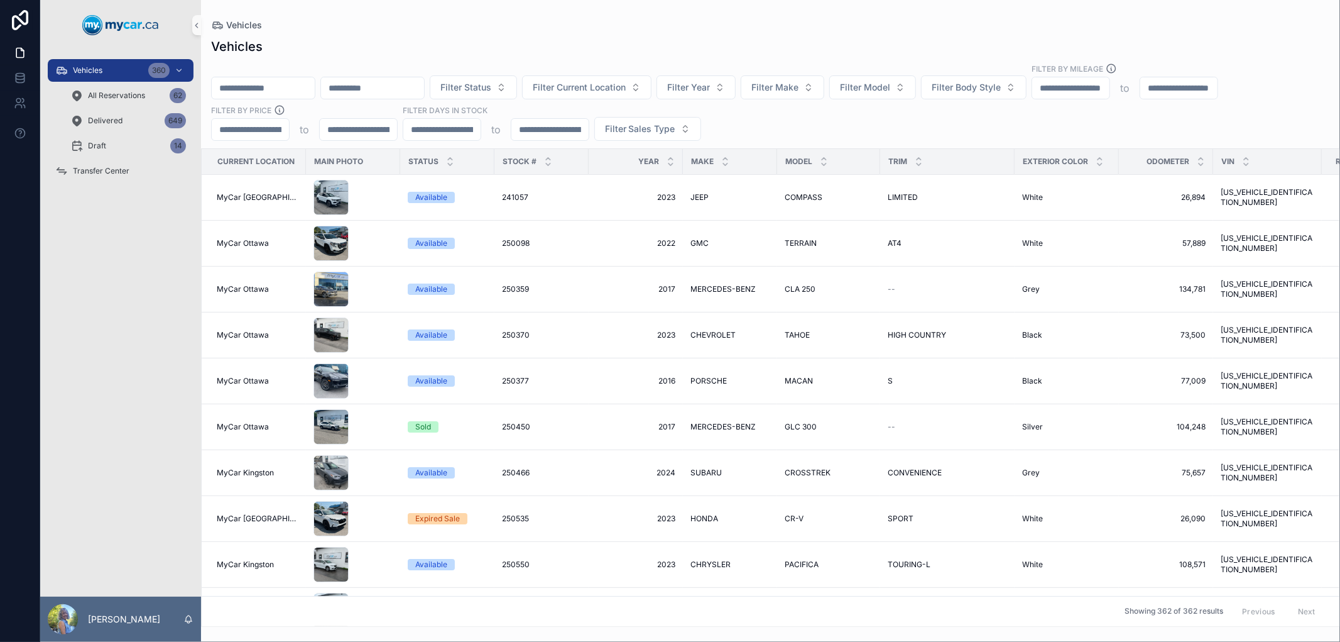
click at [290, 83] on input "scrollable content" at bounding box center [263, 88] width 103 height 18
paste input "******"
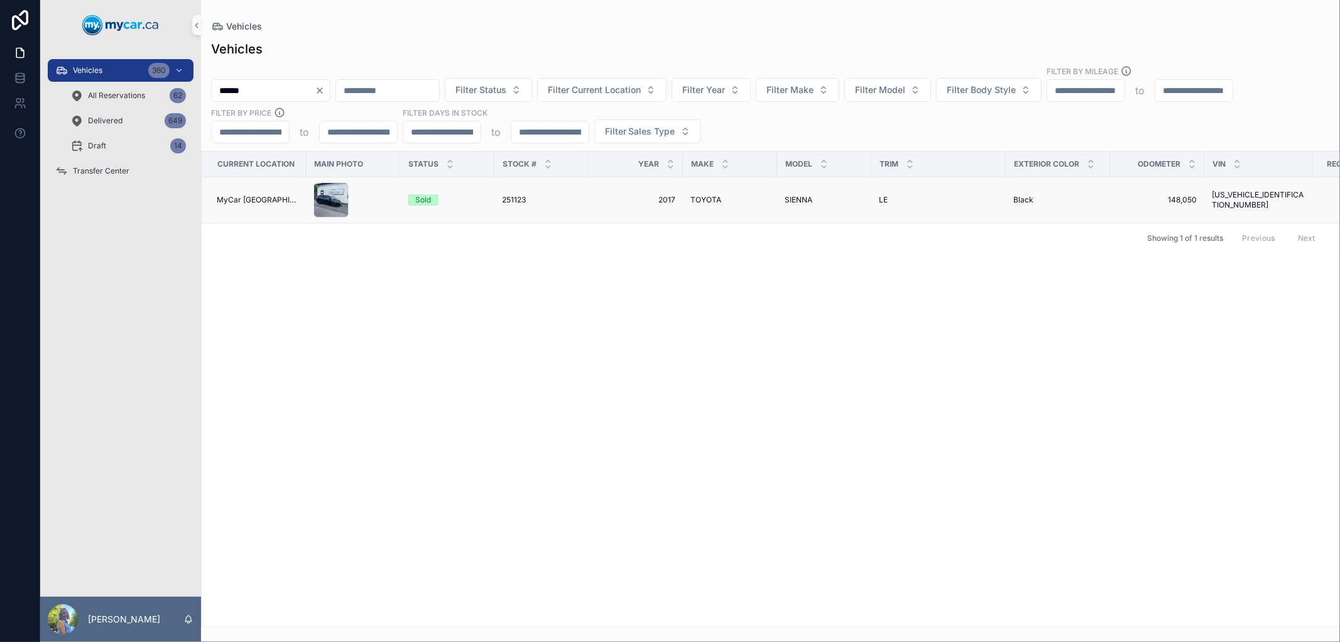
type input "******"
click at [506, 198] on span "251123" at bounding box center [514, 200] width 24 height 10
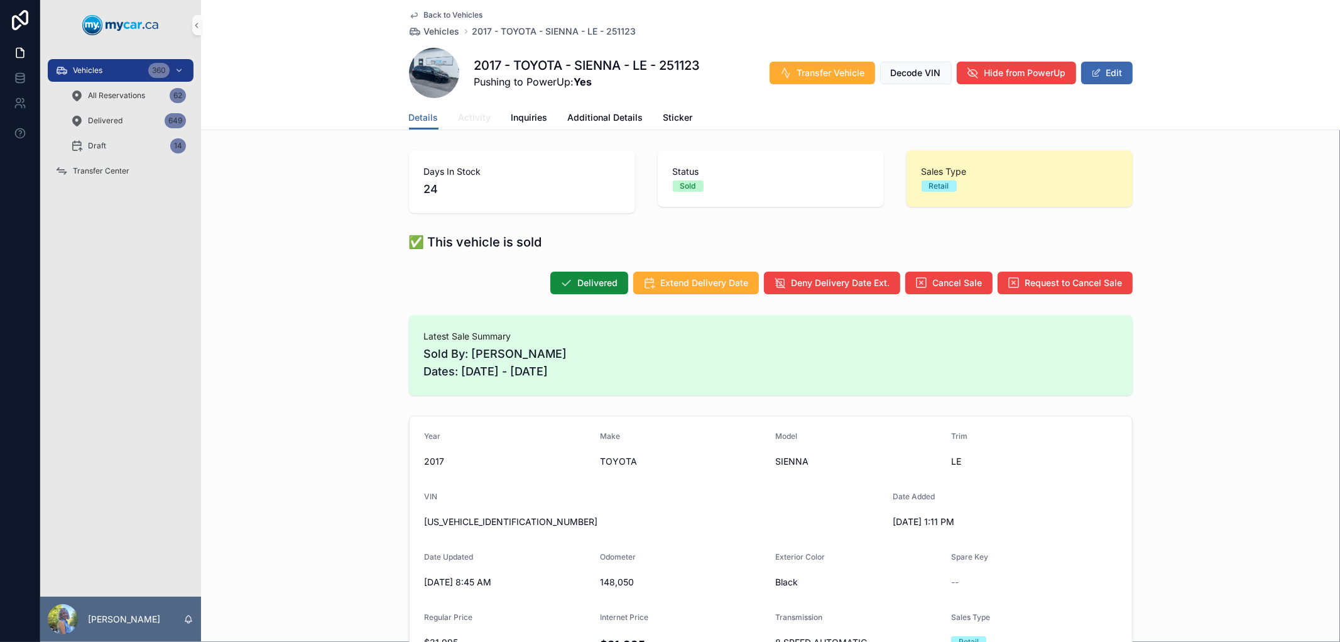
click at [476, 120] on span "Activity" at bounding box center [475, 117] width 33 height 13
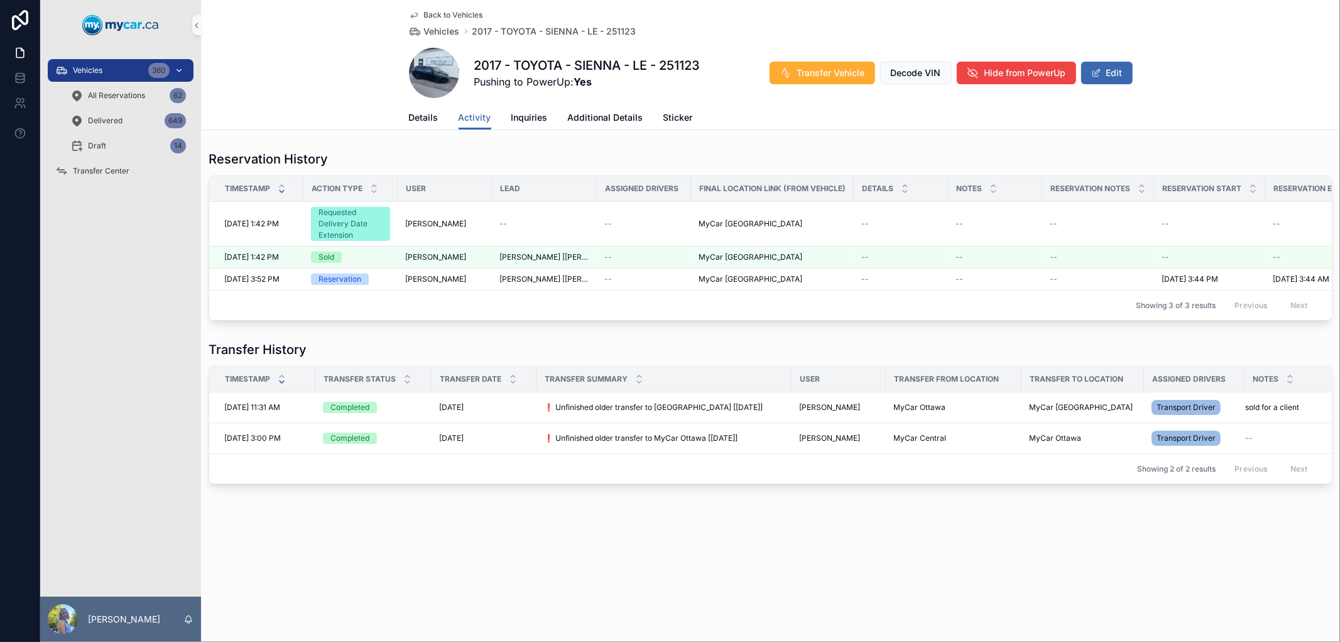
click at [111, 72] on div "Vehicles 360" at bounding box center [120, 70] width 131 height 20
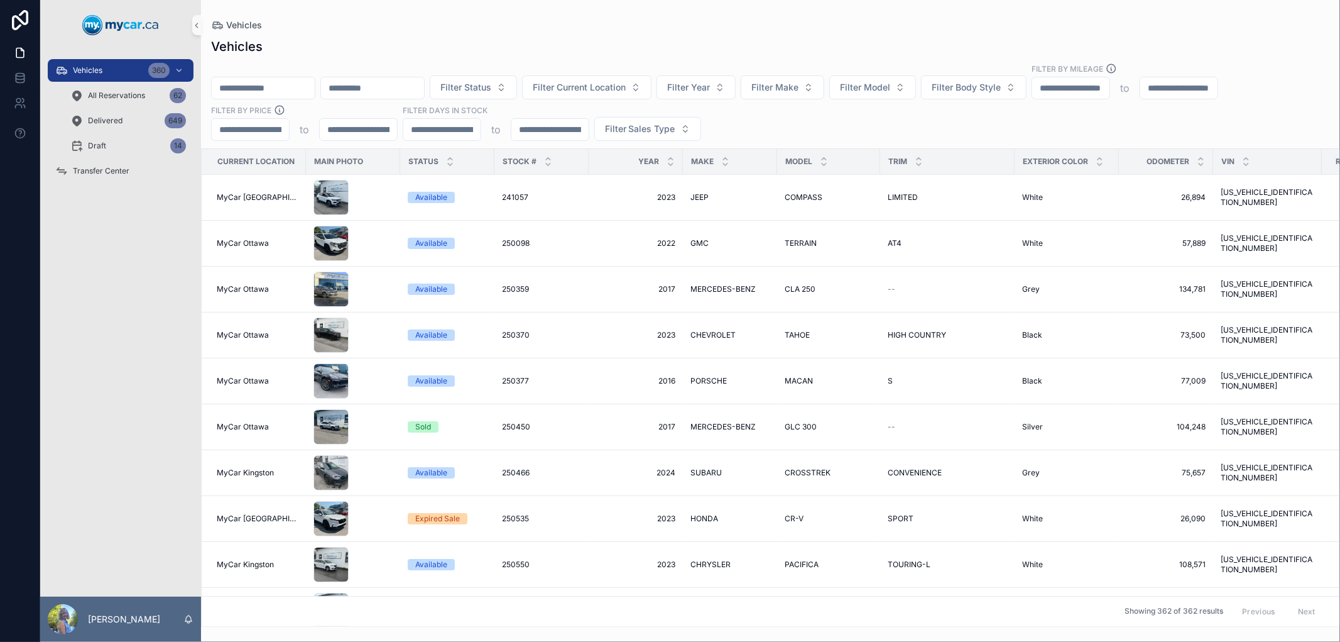
click at [283, 89] on input "scrollable content" at bounding box center [263, 88] width 103 height 18
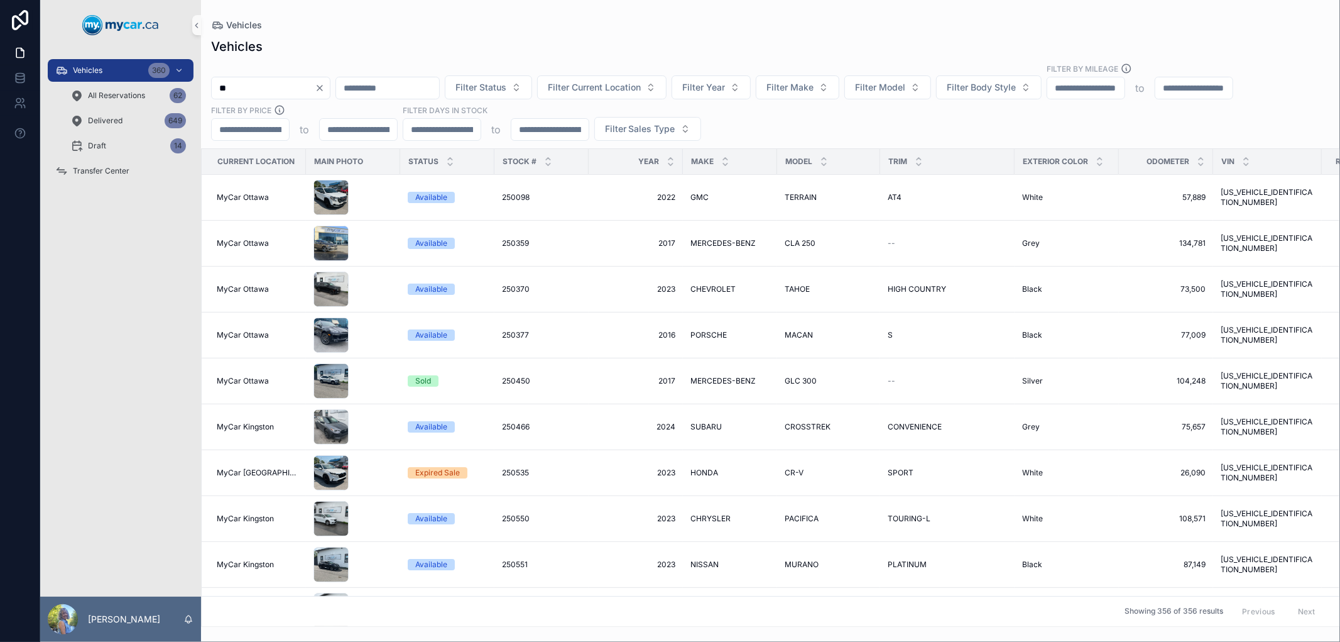
drag, startPoint x: 256, startPoint y: 80, endPoint x: 202, endPoint y: 77, distance: 54.8
click at [202, 77] on div "** Filter Status Filter Current Location Filter Year Filter Make Filter Model F…" at bounding box center [770, 102] width 1139 height 78
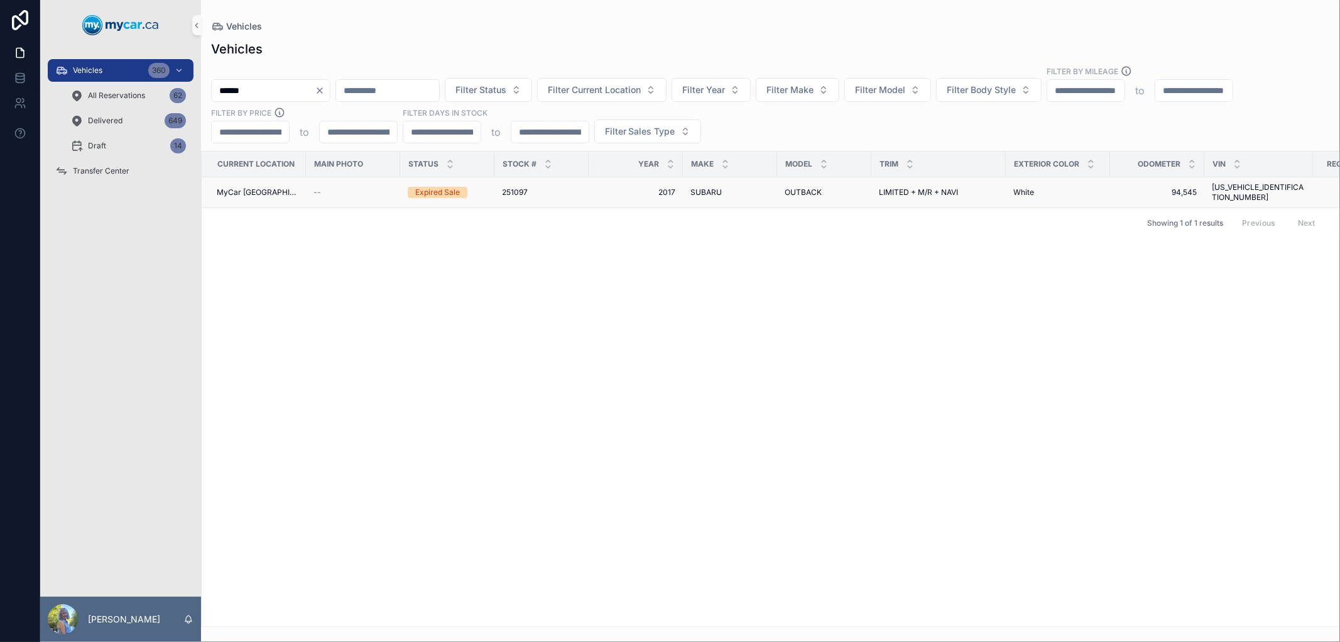
type input "******"
click at [513, 187] on span "251097" at bounding box center [515, 192] width 26 height 10
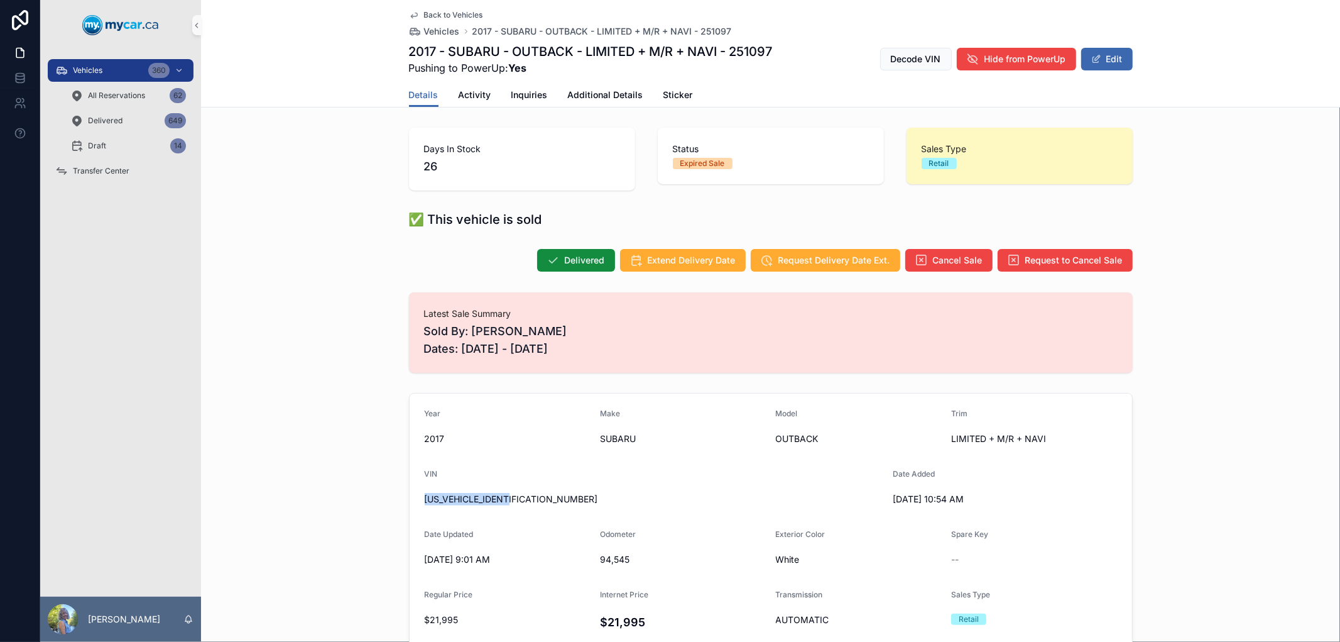
drag, startPoint x: 513, startPoint y: 500, endPoint x: 415, endPoint y: 497, distance: 98.1
click at [415, 497] on form "Year 2017 Make SUBARU Model OUTBACK Trim LIMITED + M/R + NAVI VIN 4S4BSFLC0H328…" at bounding box center [771, 581] width 723 height 376
copy span "4S4BSFLC0H3281010"
drag, startPoint x: 571, startPoint y: 52, endPoint x: 404, endPoint y: 53, distance: 166.5
click at [409, 53] on h1 "2017 - SUBARU - OUTBACK - LIMITED + M/R + NAVI - 251097" at bounding box center [591, 52] width 364 height 18
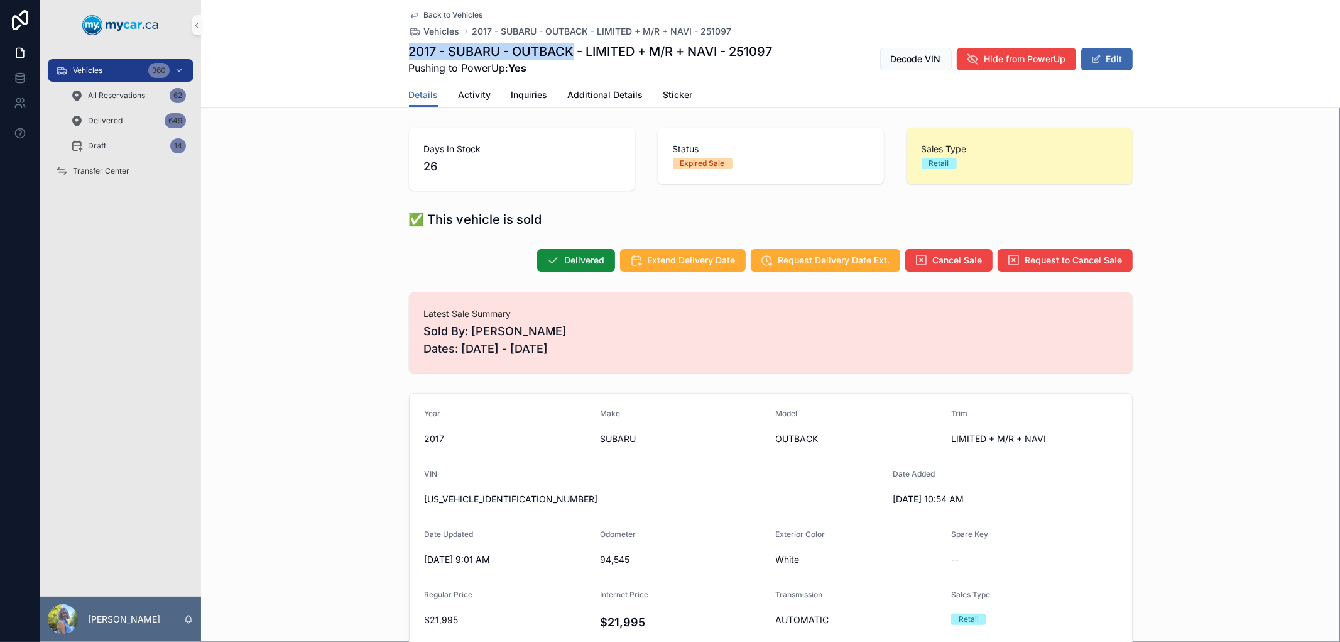
copy h1 "2017 - SUBARU - OUTBACK"
drag, startPoint x: 628, startPoint y: 562, endPoint x: 587, endPoint y: 550, distance: 43.0
click at [587, 550] on form "Year 2017 Make SUBARU Model OUTBACK Trim LIMITED + M/R + NAVI VIN 4S4BSFLC0H328…" at bounding box center [771, 581] width 723 height 376
drag, startPoint x: 625, startPoint y: 555, endPoint x: 594, endPoint y: 557, distance: 31.5
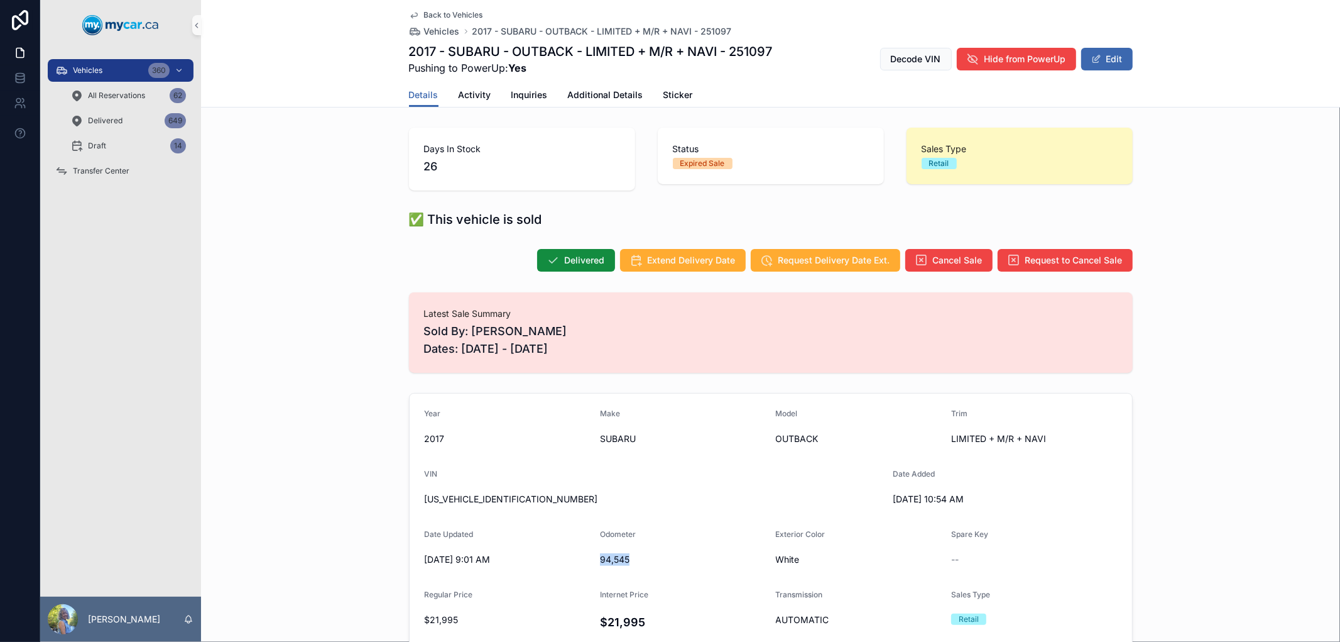
click at [594, 557] on form "Year 2017 Make SUBARU Model OUTBACK Trim LIMITED + M/R + NAVI VIN 4S4BSFLC0H328…" at bounding box center [771, 581] width 723 height 376
copy span "94,545"
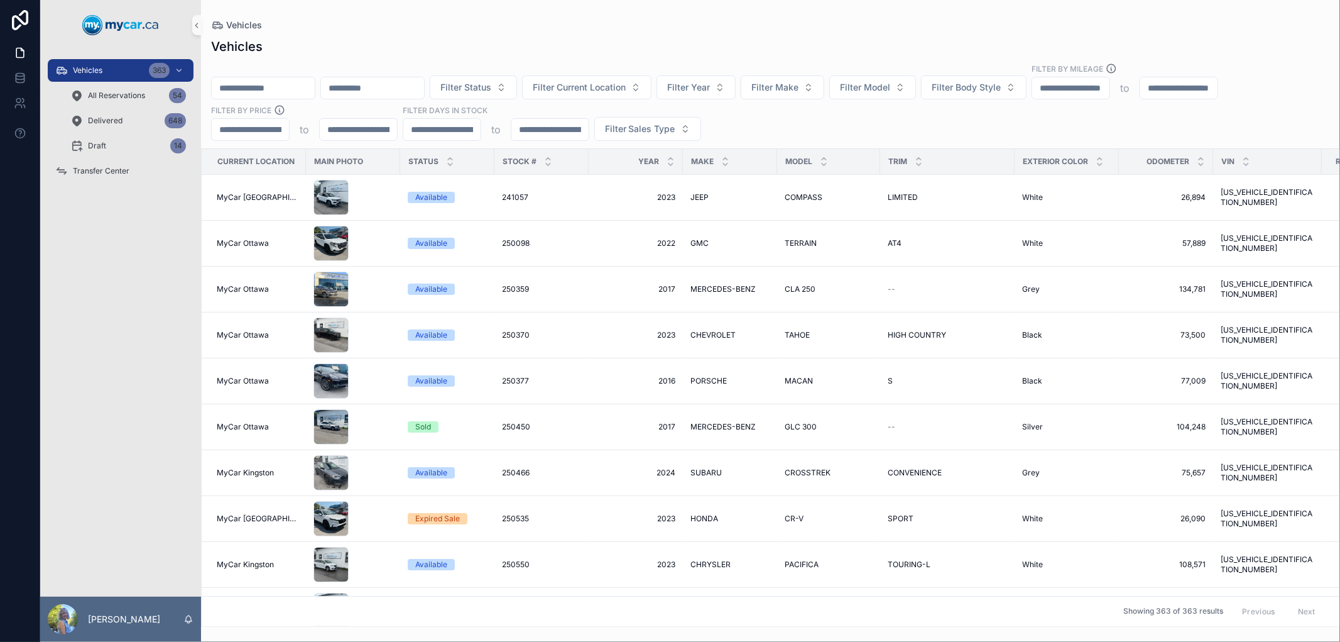
click at [315, 86] on input "scrollable content" at bounding box center [263, 88] width 103 height 18
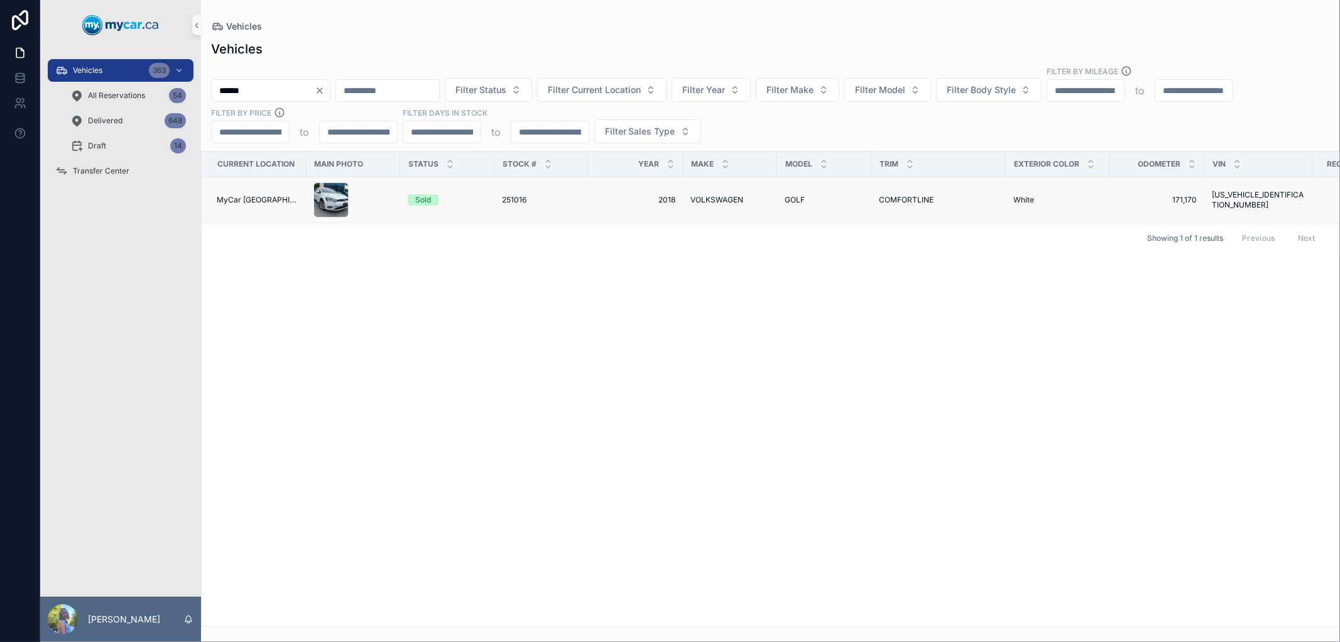
type input "******"
click at [508, 195] on span "251016" at bounding box center [514, 200] width 25 height 10
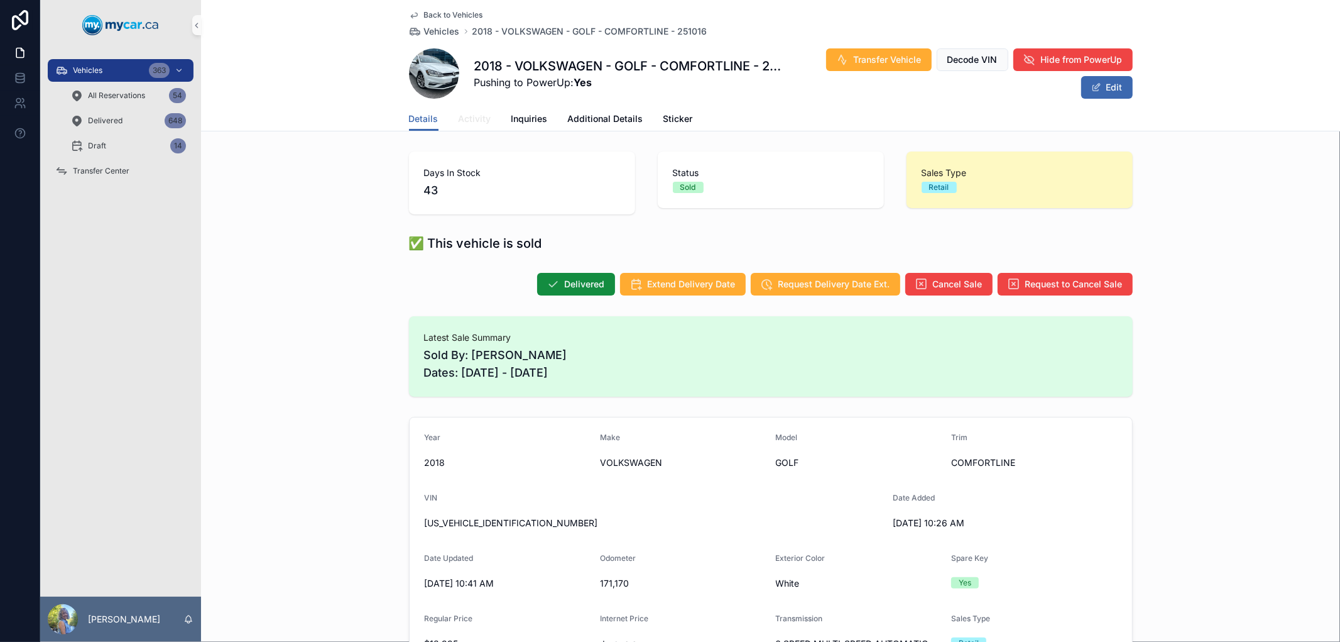
click at [466, 112] on span "Activity" at bounding box center [475, 118] width 33 height 13
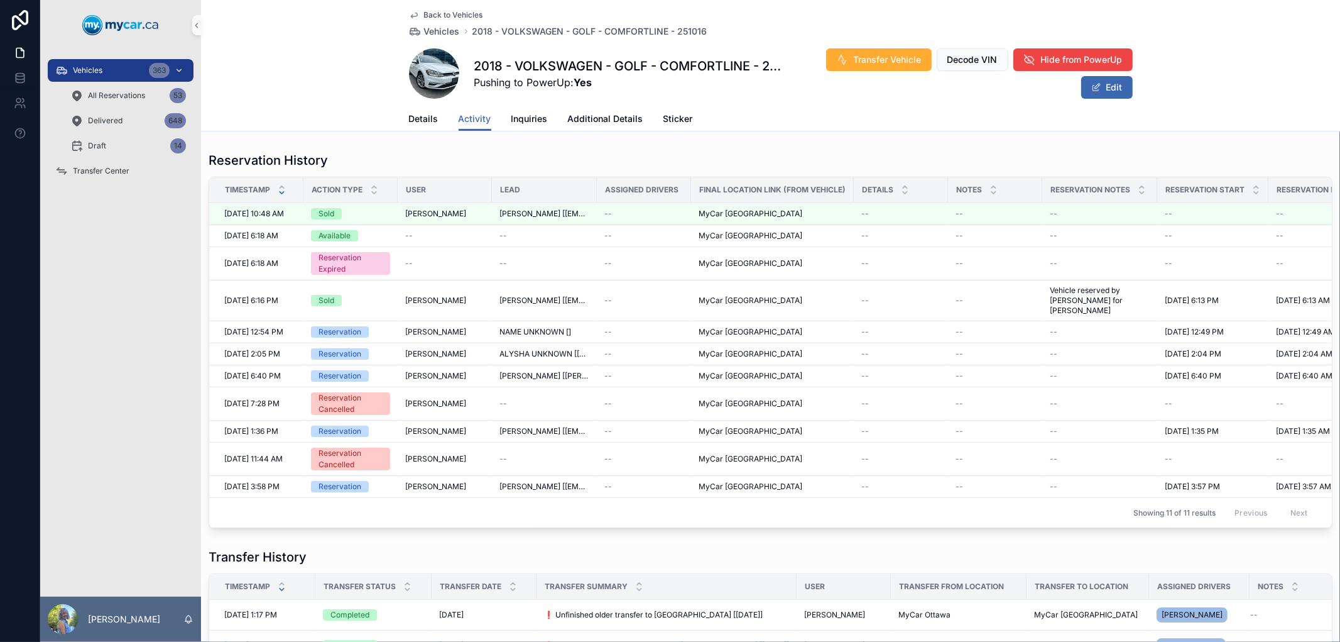
click at [123, 67] on div "Vehicles 363" at bounding box center [120, 70] width 131 height 20
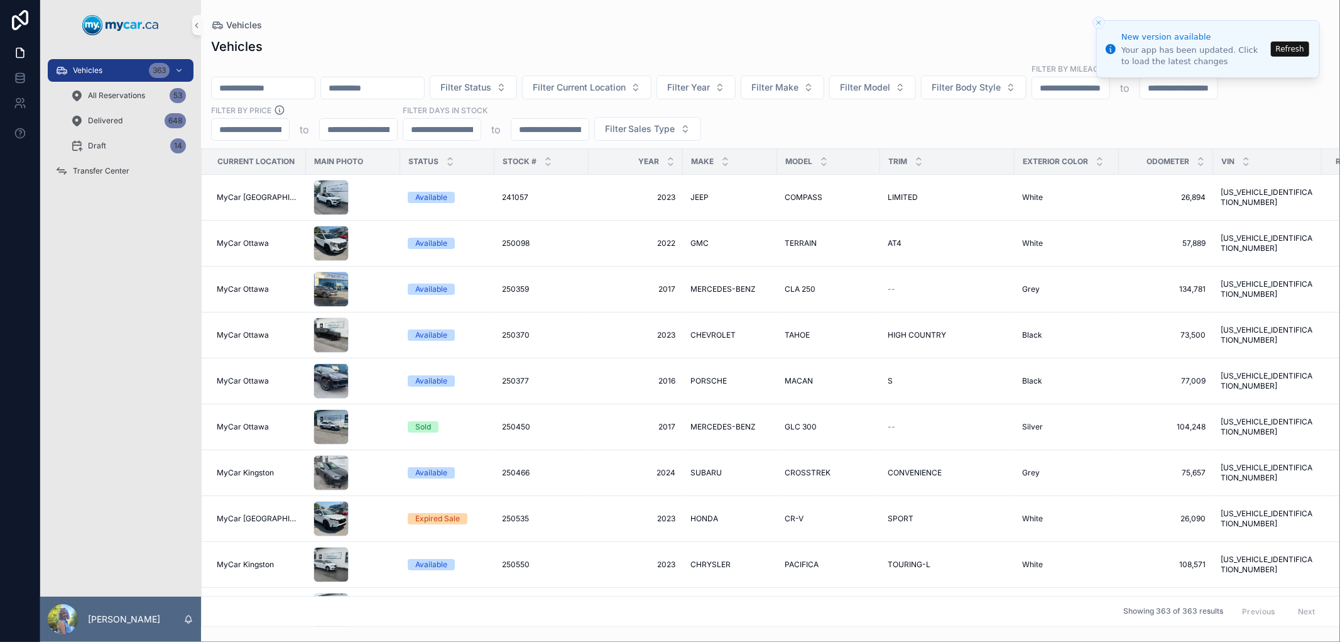
click at [275, 86] on input "scrollable content" at bounding box center [263, 88] width 103 height 18
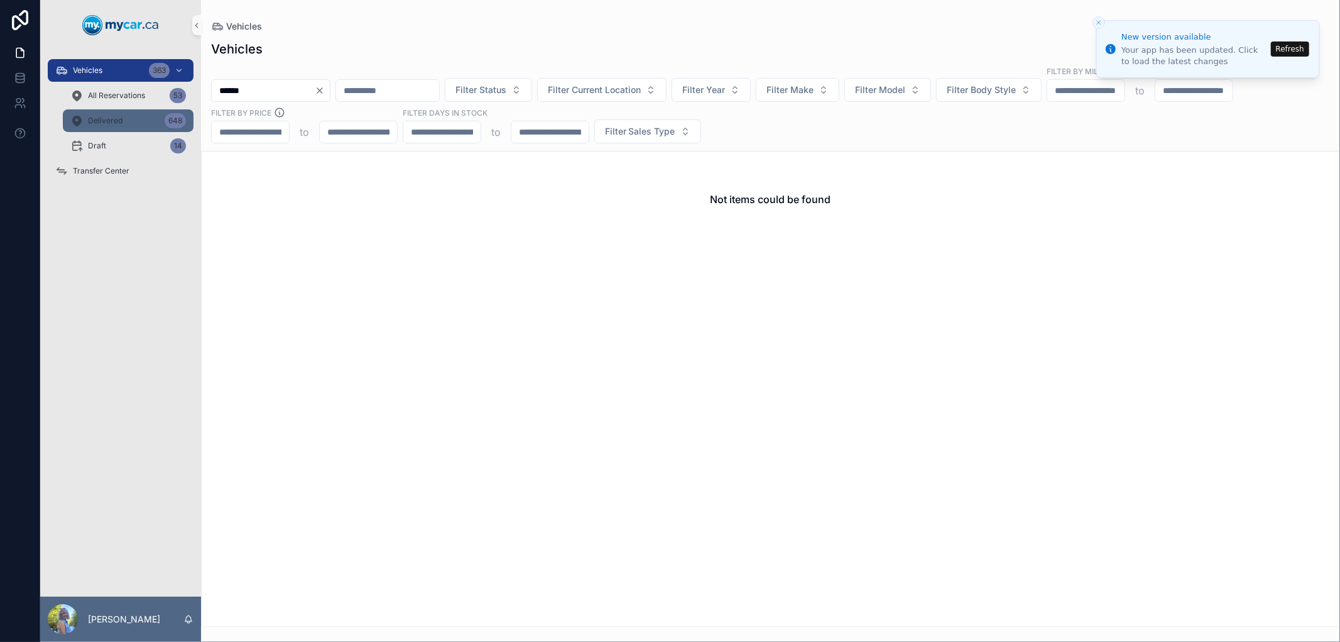
type input "******"
click at [134, 120] on div "Delivered 648" at bounding box center [128, 121] width 116 height 20
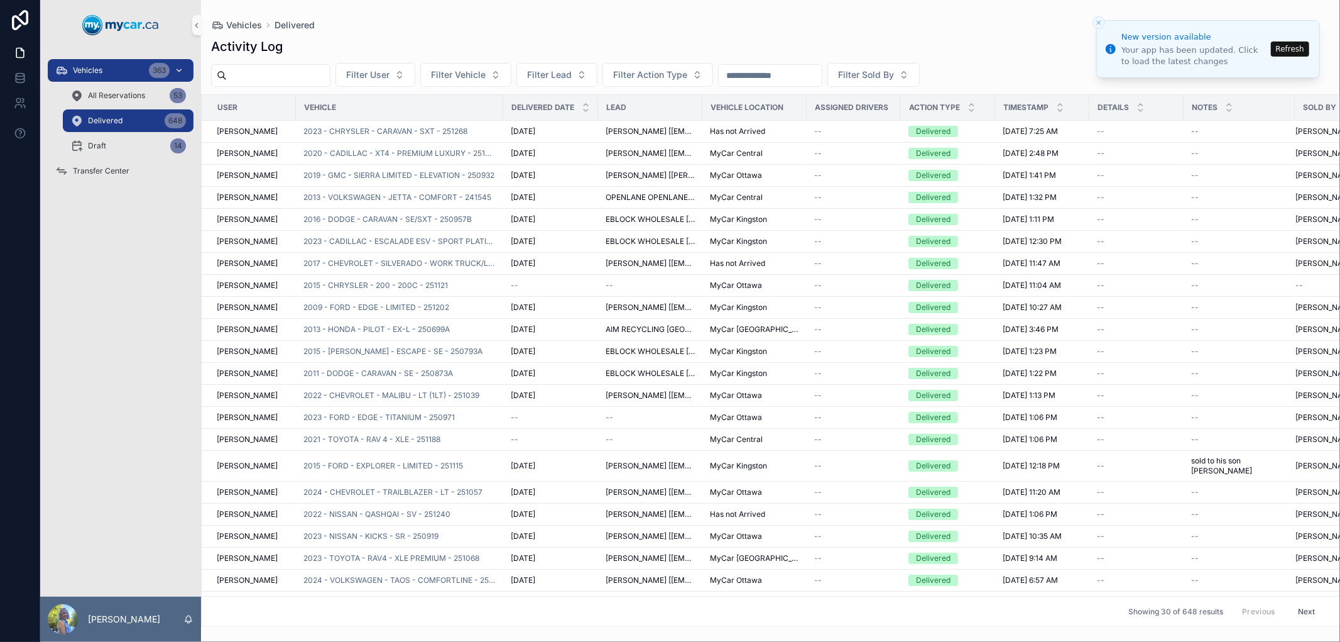
click at [126, 67] on div "Vehicles 363" at bounding box center [120, 70] width 131 height 20
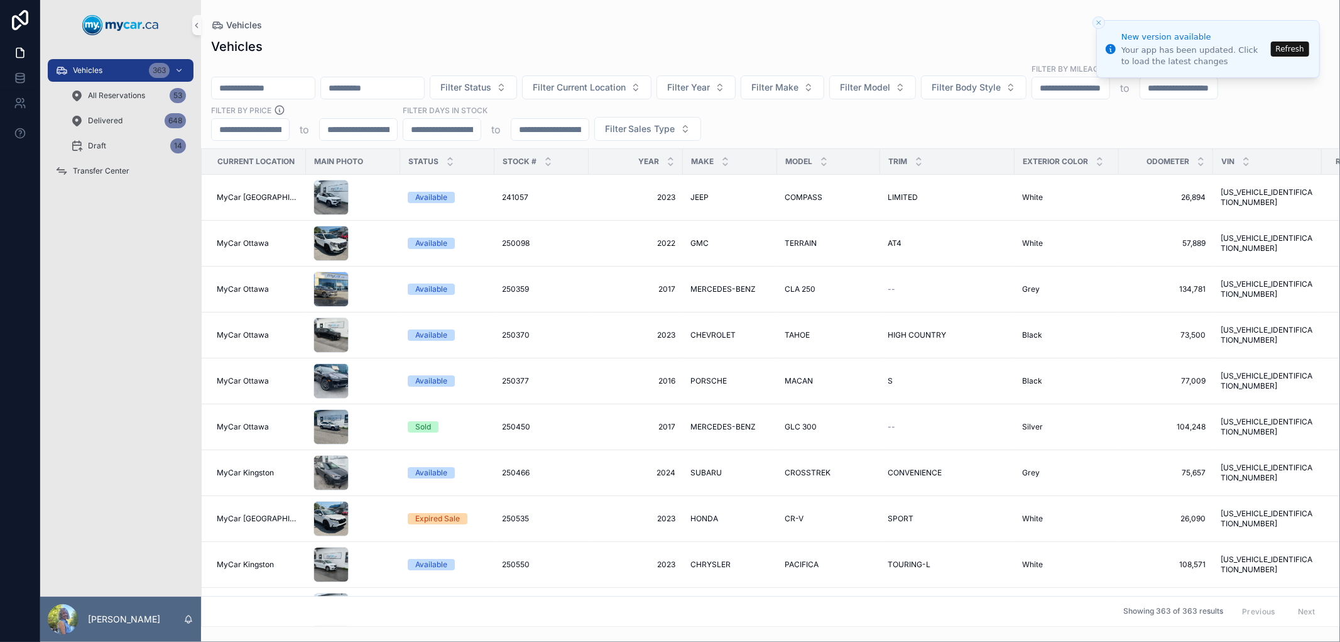
click at [268, 85] on input "scrollable content" at bounding box center [263, 88] width 103 height 18
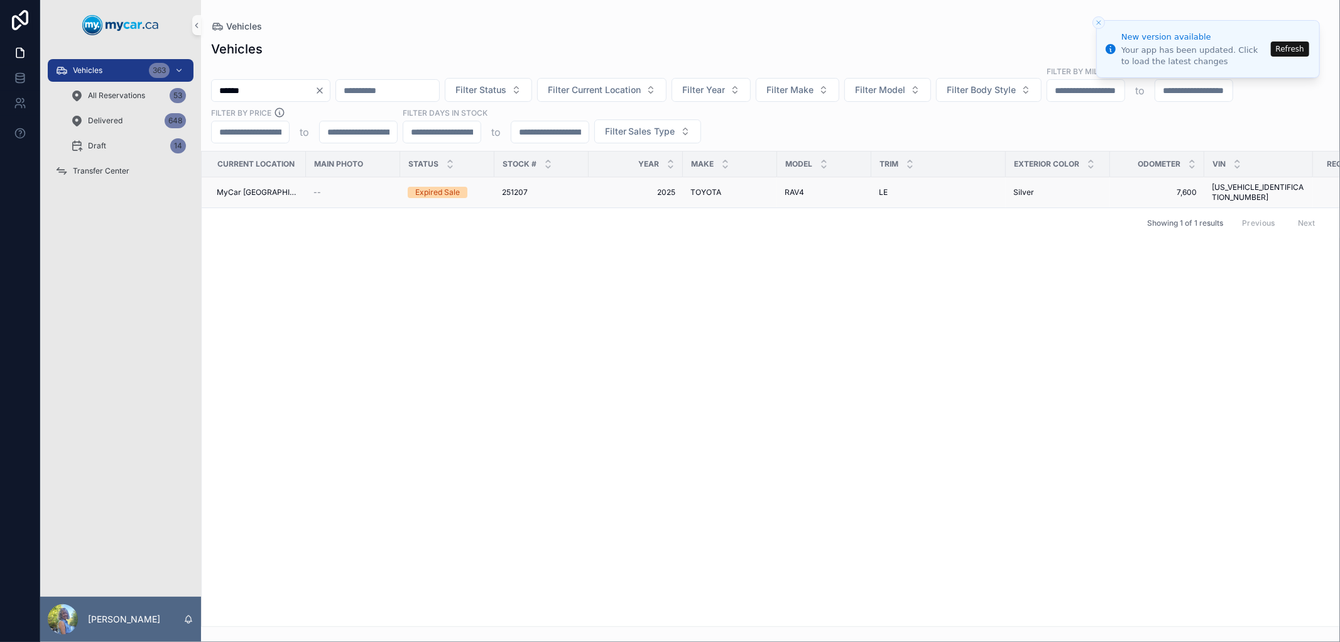
type input "******"
click at [513, 187] on span "251207" at bounding box center [515, 192] width 26 height 10
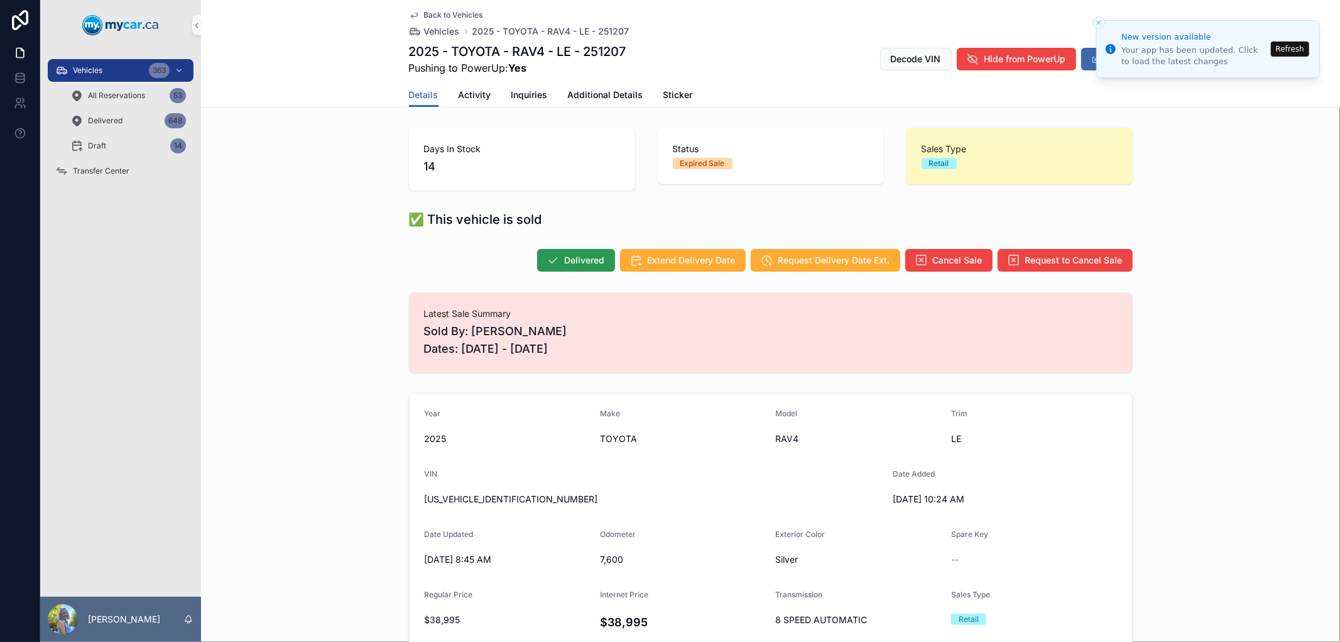
click at [580, 254] on span "Delivered" at bounding box center [585, 260] width 40 height 13
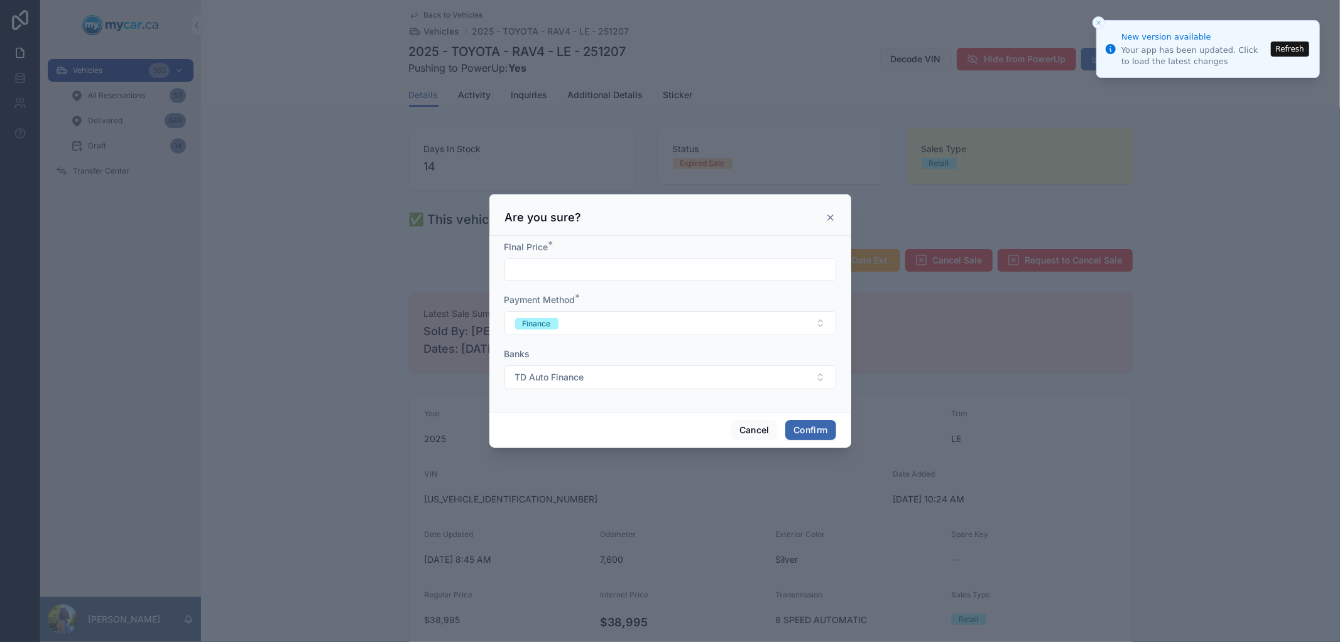
click at [689, 266] on input "text" at bounding box center [670, 270] width 331 height 18
type input "**********"
click at [760, 431] on button "Cancel" at bounding box center [754, 430] width 46 height 20
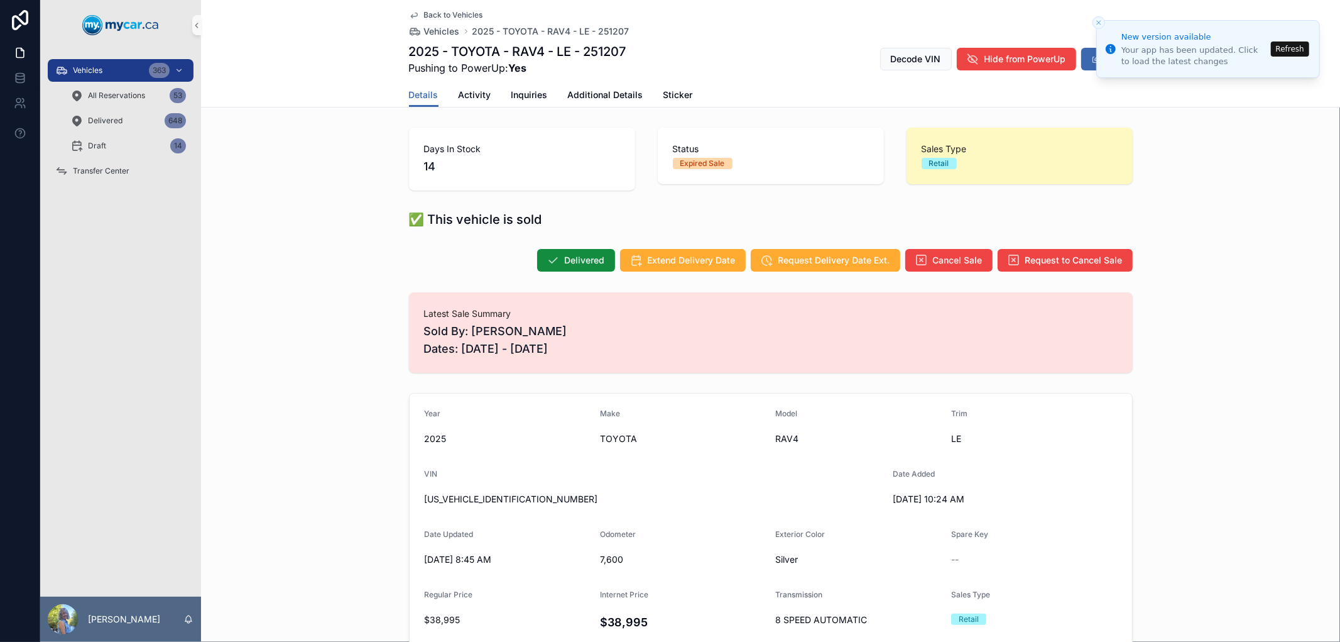
click at [1280, 50] on button "Refresh" at bounding box center [1290, 48] width 38 height 15
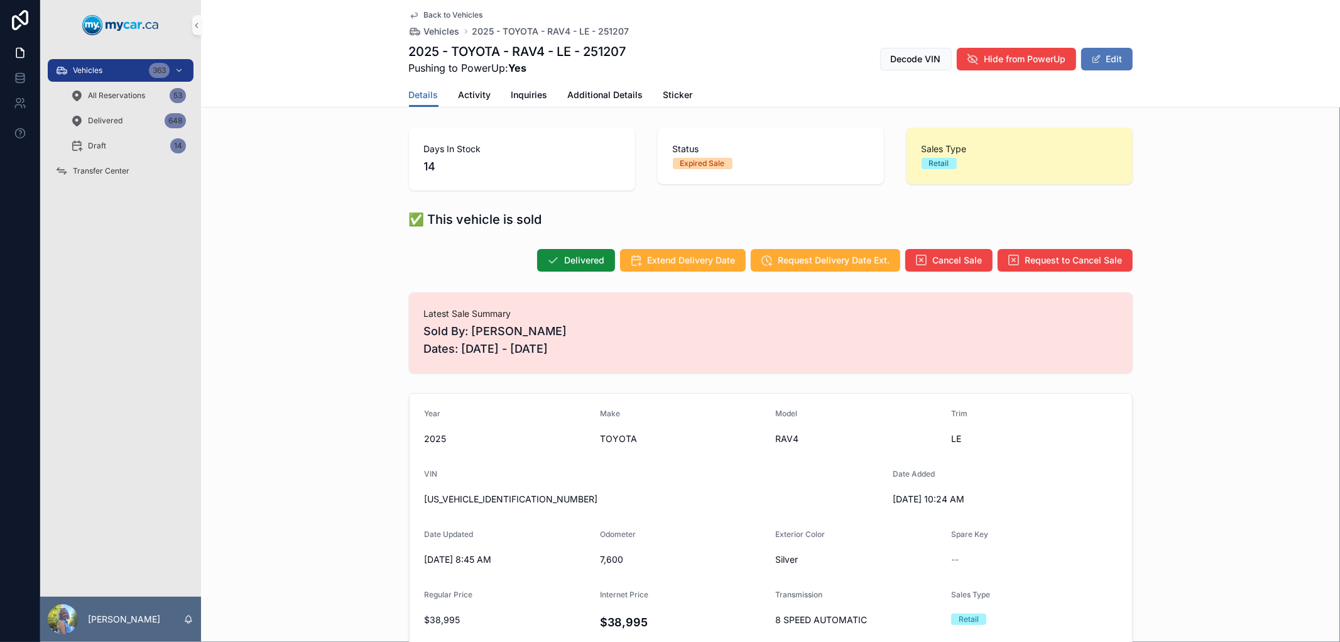
click at [1103, 59] on button "Edit" at bounding box center [1107, 59] width 52 height 23
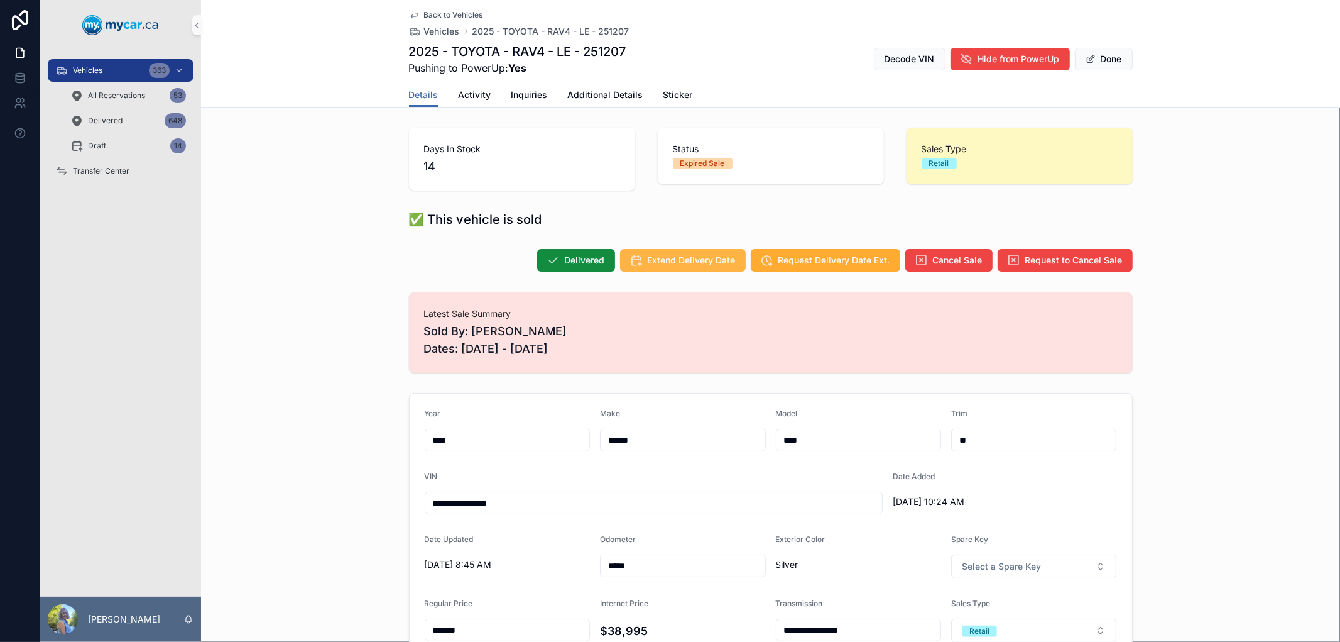
click at [686, 259] on span "Extend Delivery Date" at bounding box center [692, 260] width 88 height 13
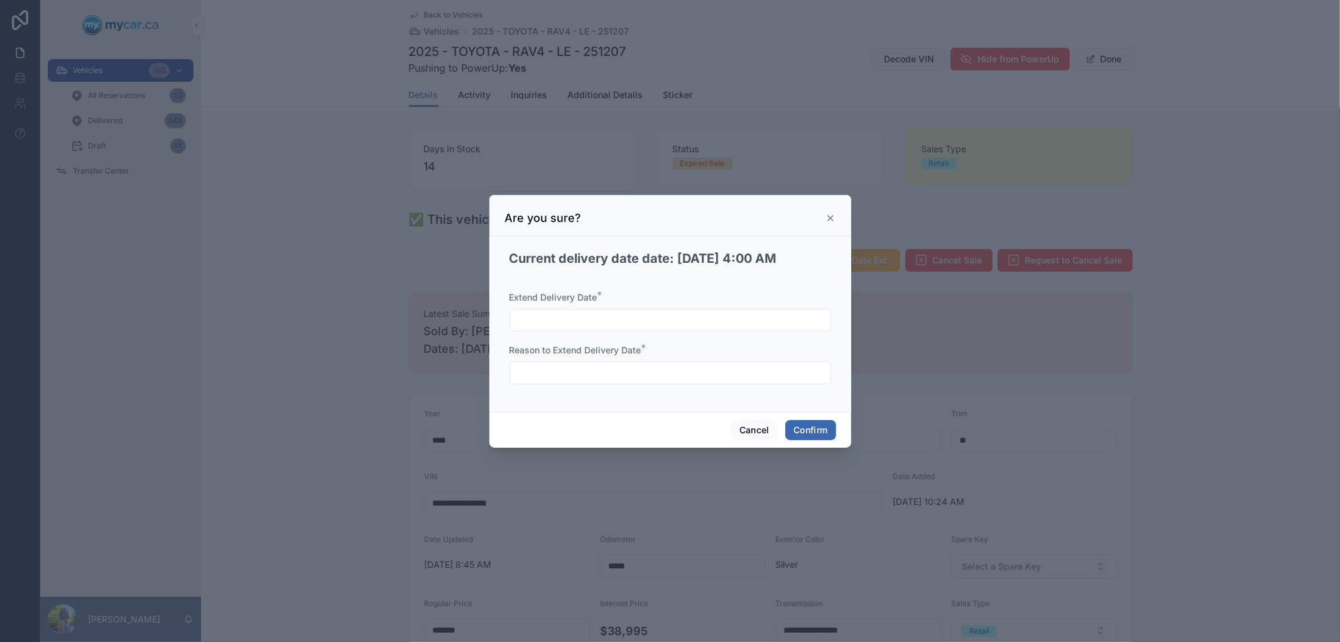
click at [668, 324] on input "text" at bounding box center [670, 320] width 320 height 18
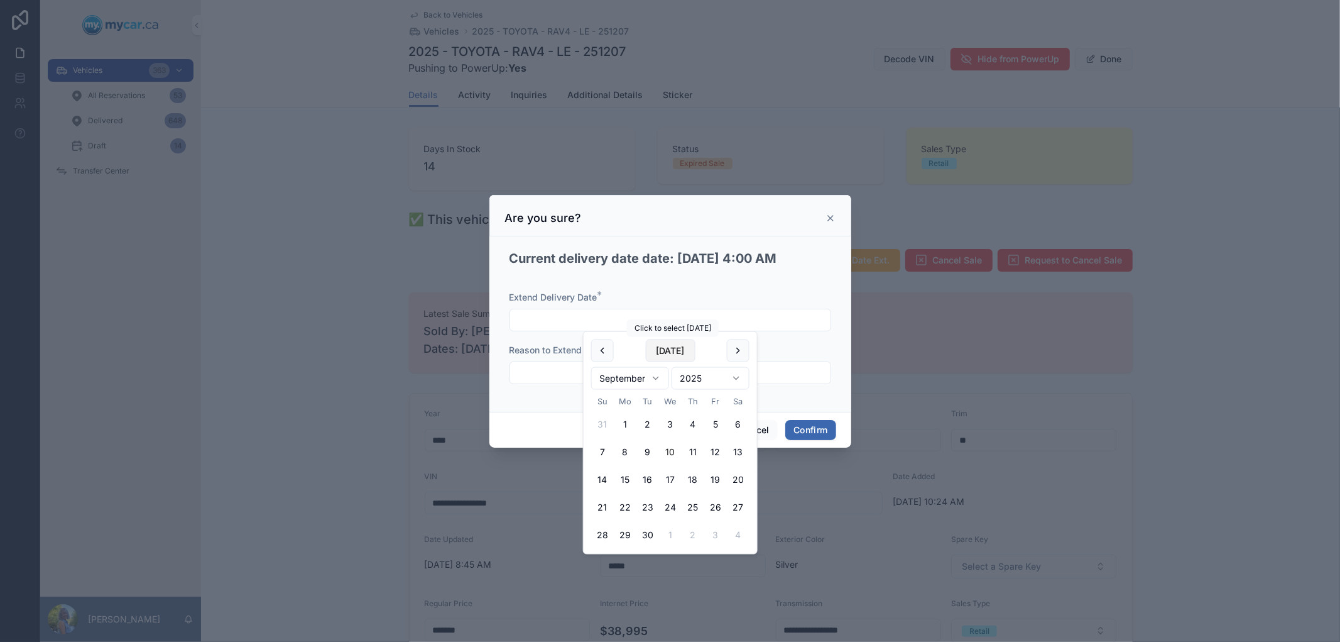
click at [677, 348] on button "Today" at bounding box center [670, 350] width 50 height 23
type input "*********"
click at [547, 373] on input "text" at bounding box center [670, 373] width 320 height 18
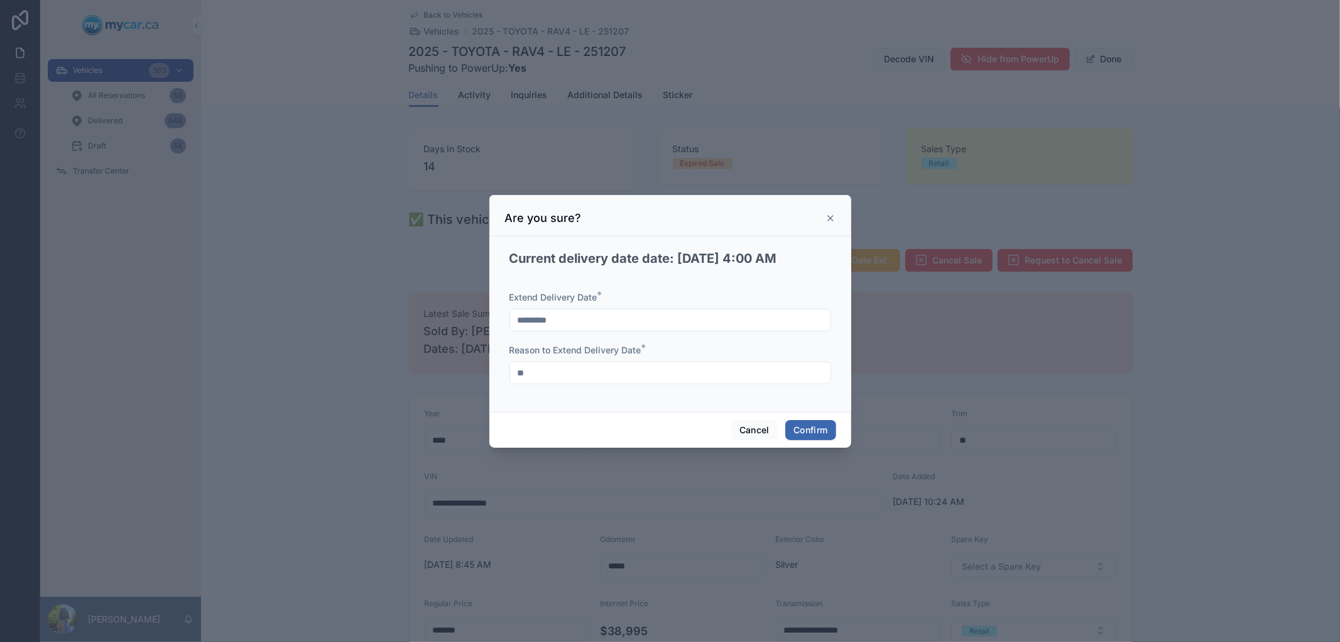
type input "*"
click at [560, 372] on input "**********" at bounding box center [670, 373] width 320 height 18
type input "**********"
click at [799, 425] on button "Confirm" at bounding box center [810, 430] width 50 height 20
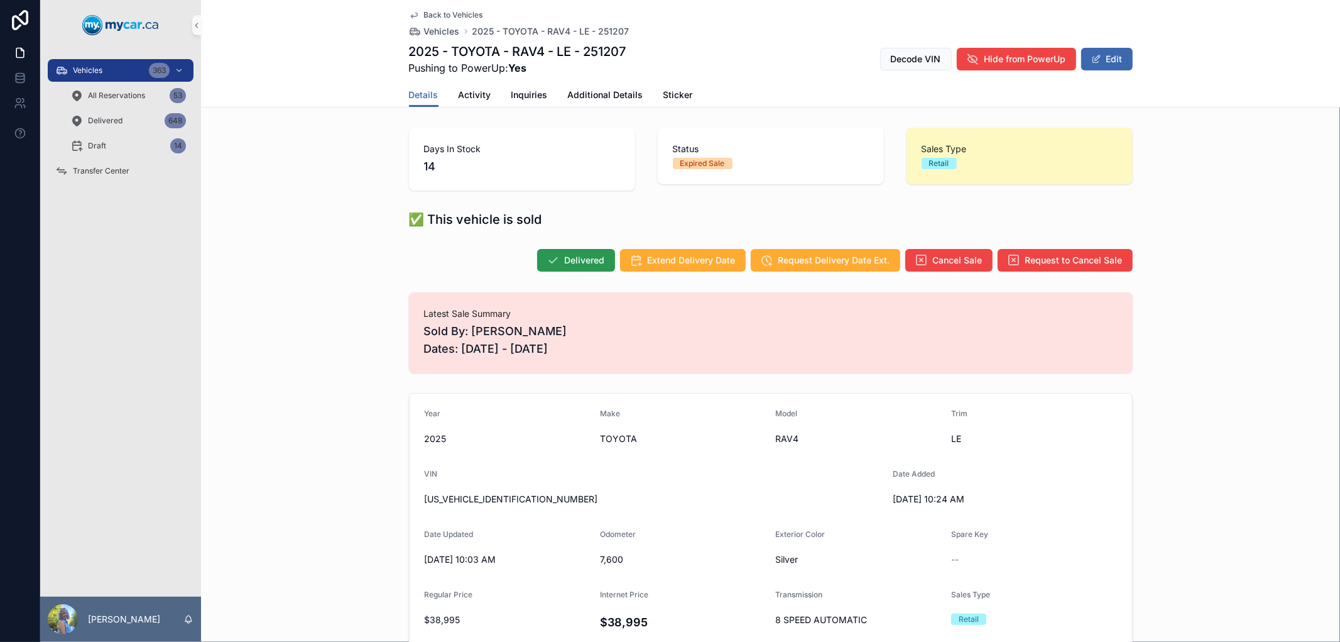
click at [587, 262] on span "Delivered" at bounding box center [585, 260] width 40 height 13
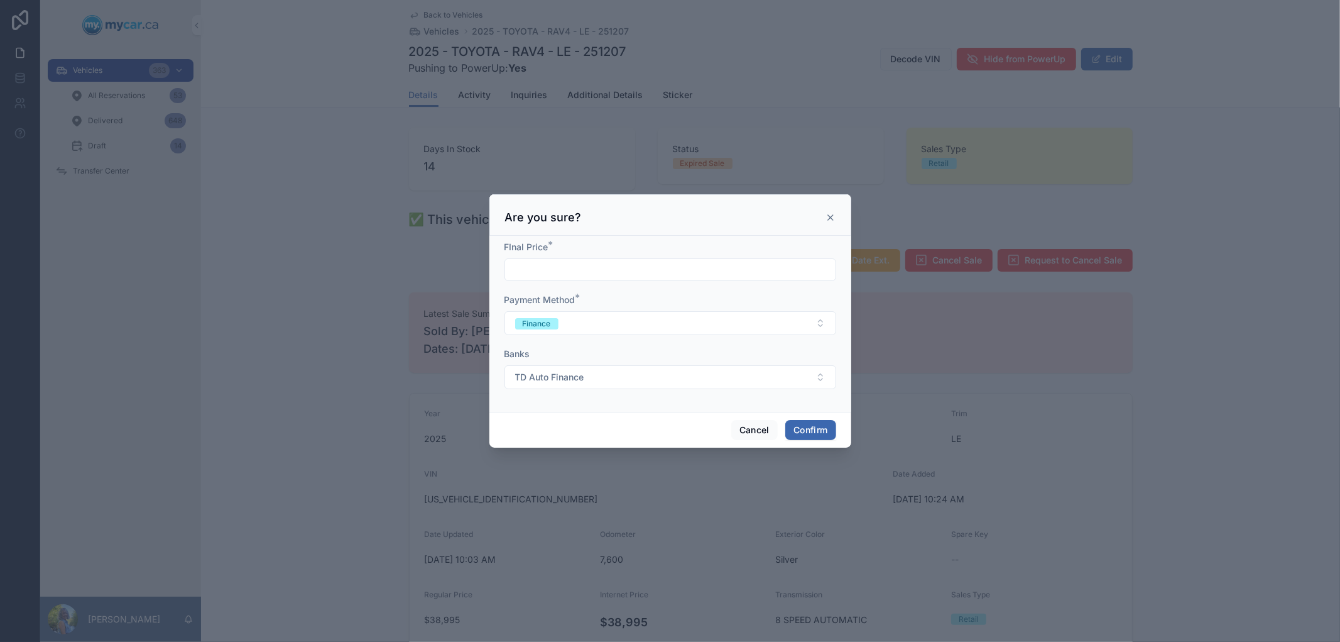
click at [587, 262] on input "text" at bounding box center [670, 270] width 331 height 18
type input "**********"
drag, startPoint x: 597, startPoint y: 267, endPoint x: 505, endPoint y: 267, distance: 92.4
click at [505, 267] on input "**********" at bounding box center [670, 270] width 331 height 18
click at [764, 432] on button "Cancel" at bounding box center [754, 430] width 46 height 20
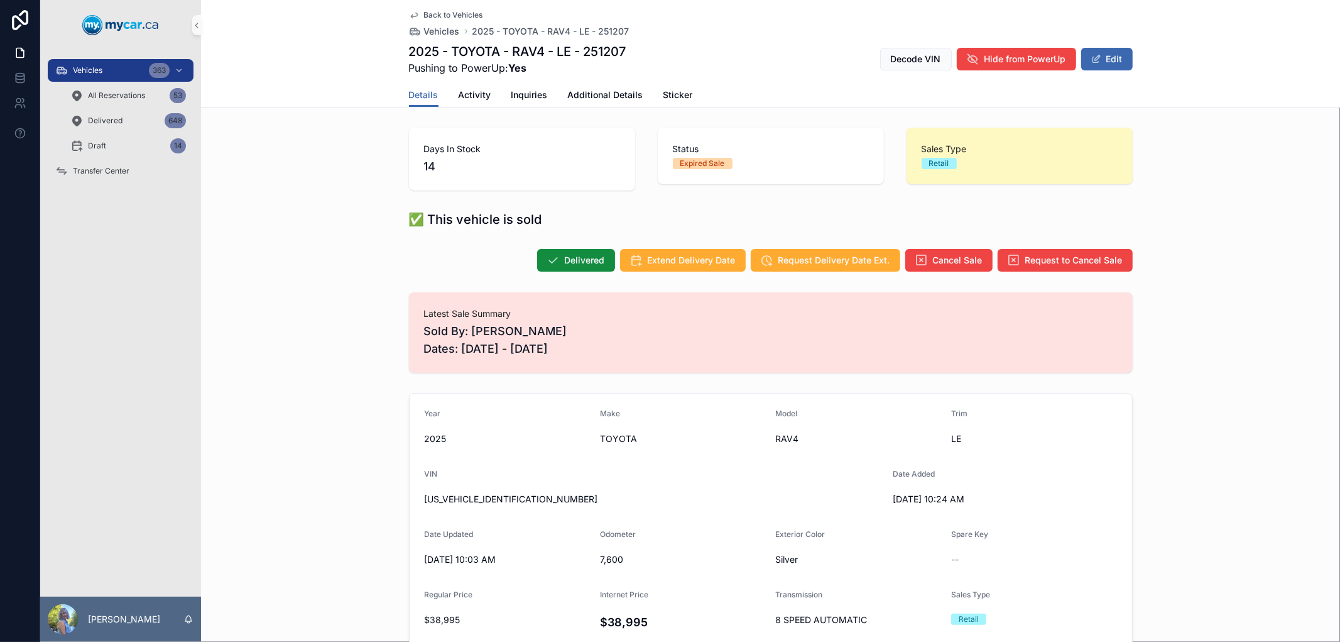
click at [319, 374] on div "Latest Sale Summary Sold By: [PERSON_NAME] Dates: [DATE] - [DATE]" at bounding box center [770, 332] width 1139 height 90
click at [587, 258] on span "Delivered" at bounding box center [585, 260] width 40 height 13
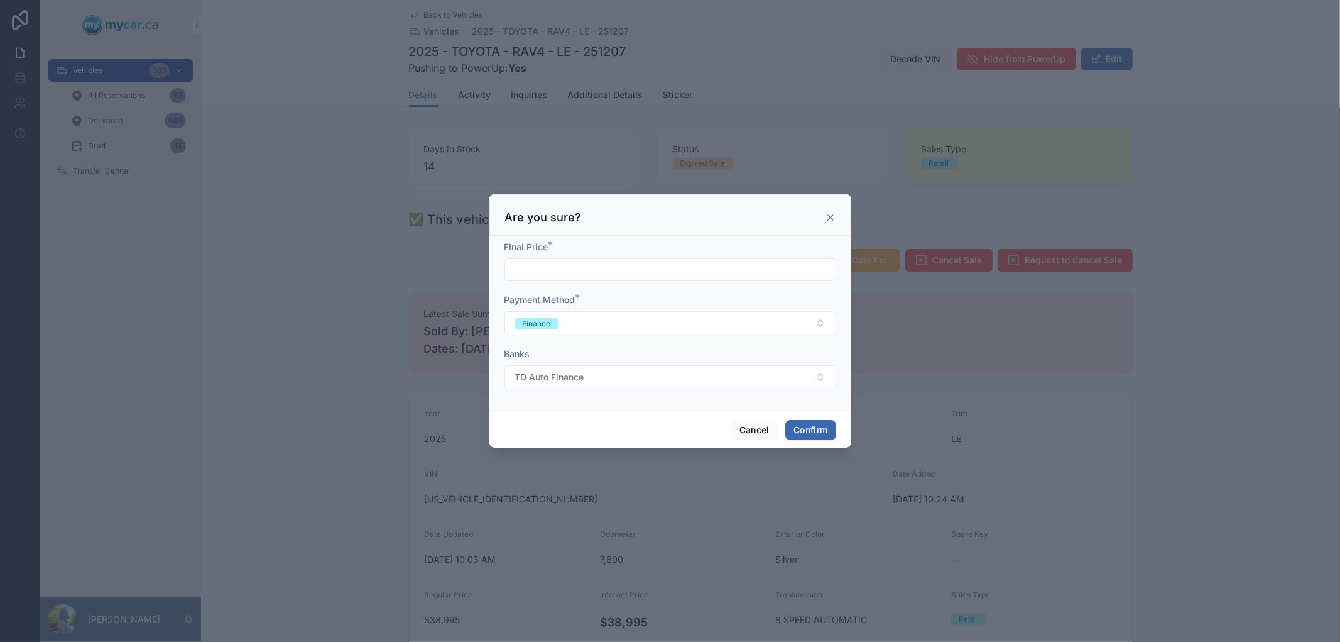
click at [583, 267] on input "text" at bounding box center [670, 270] width 331 height 18
type input "**********"
click at [555, 371] on span "TD Auto Finance" at bounding box center [549, 377] width 69 height 13
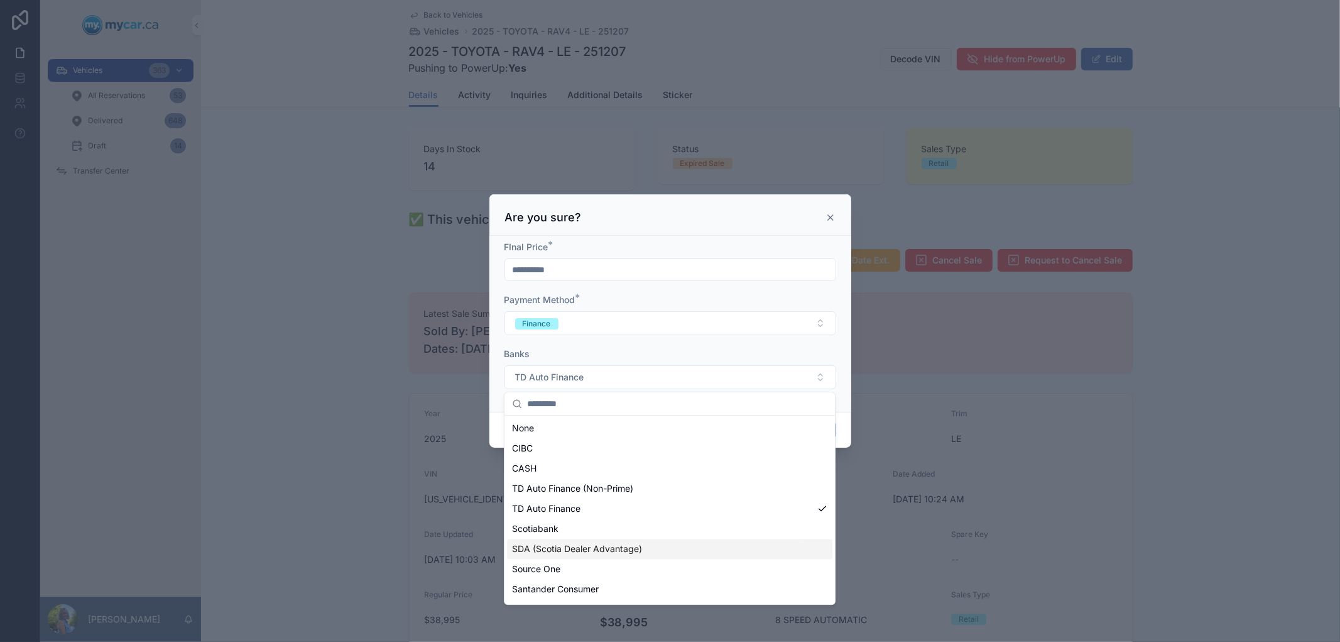
click at [555, 550] on span "SDA (Scotia Dealer Advantage)" at bounding box center [577, 548] width 130 height 13
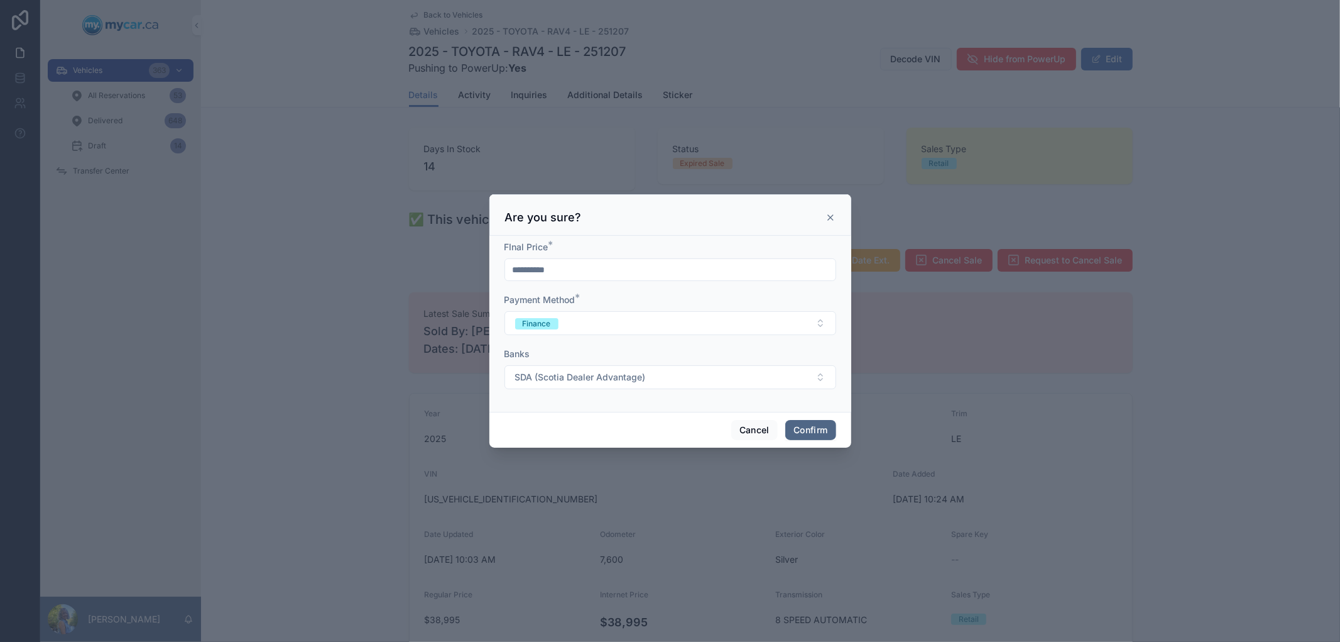
click at [824, 430] on button "Confirm" at bounding box center [810, 430] width 50 height 20
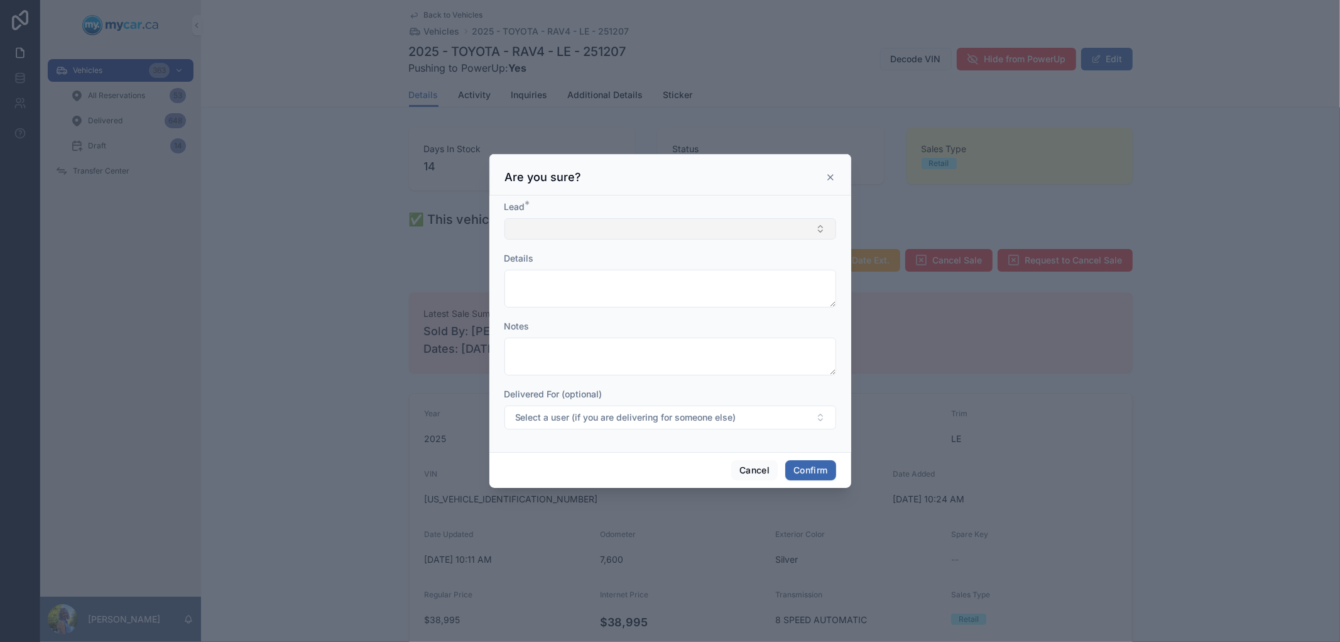
click at [652, 230] on button "Select Button" at bounding box center [671, 228] width 332 height 21
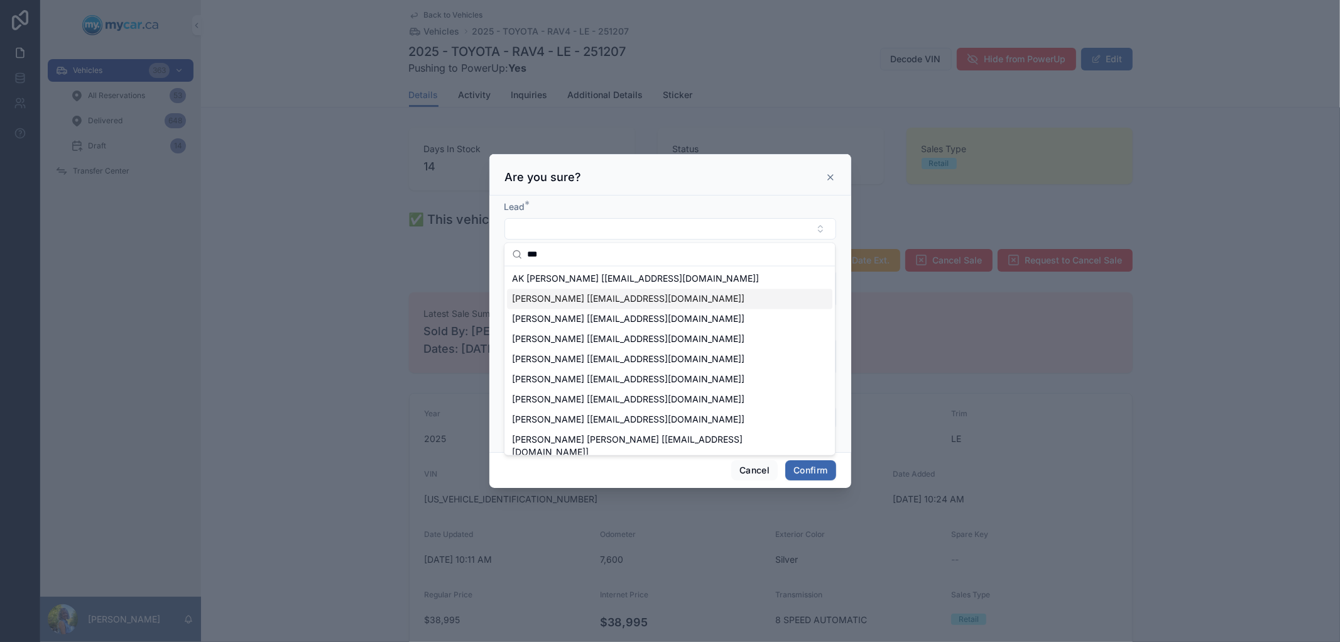
type input "***"
click at [630, 297] on span "[PERSON_NAME] [[EMAIL_ADDRESS][DOMAIN_NAME]]" at bounding box center [628, 299] width 232 height 13
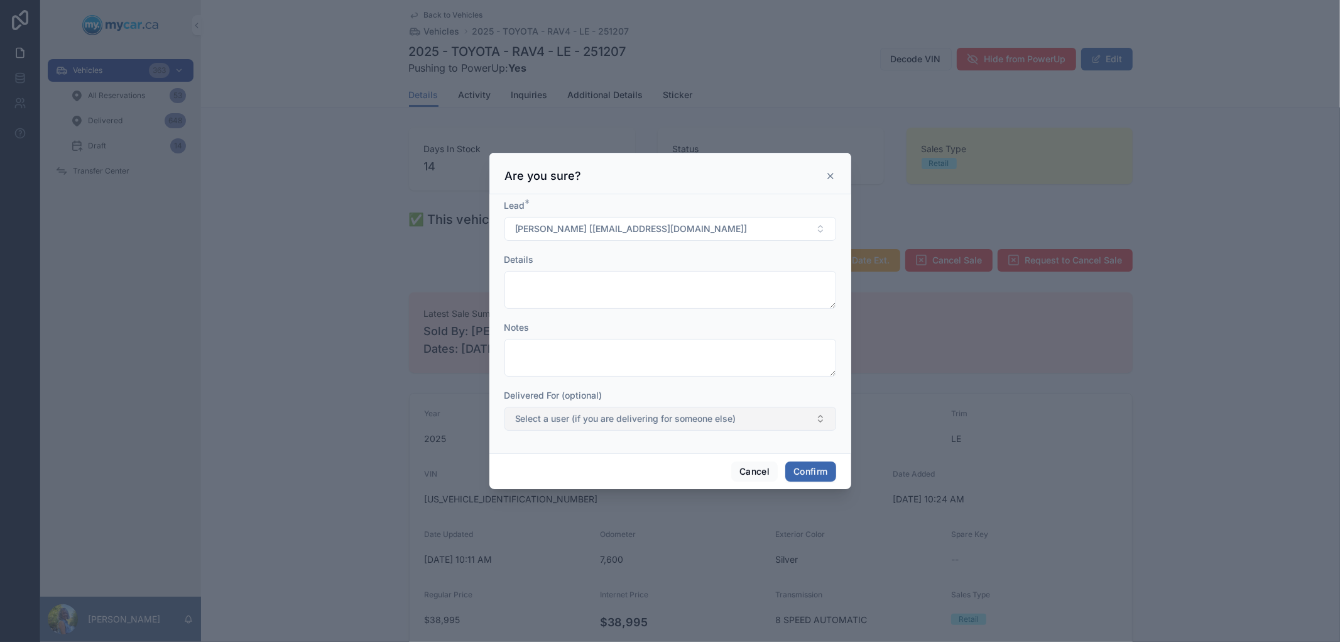
click at [819, 420] on button "Select a user (if you are delivering for someone else)" at bounding box center [671, 419] width 332 height 24
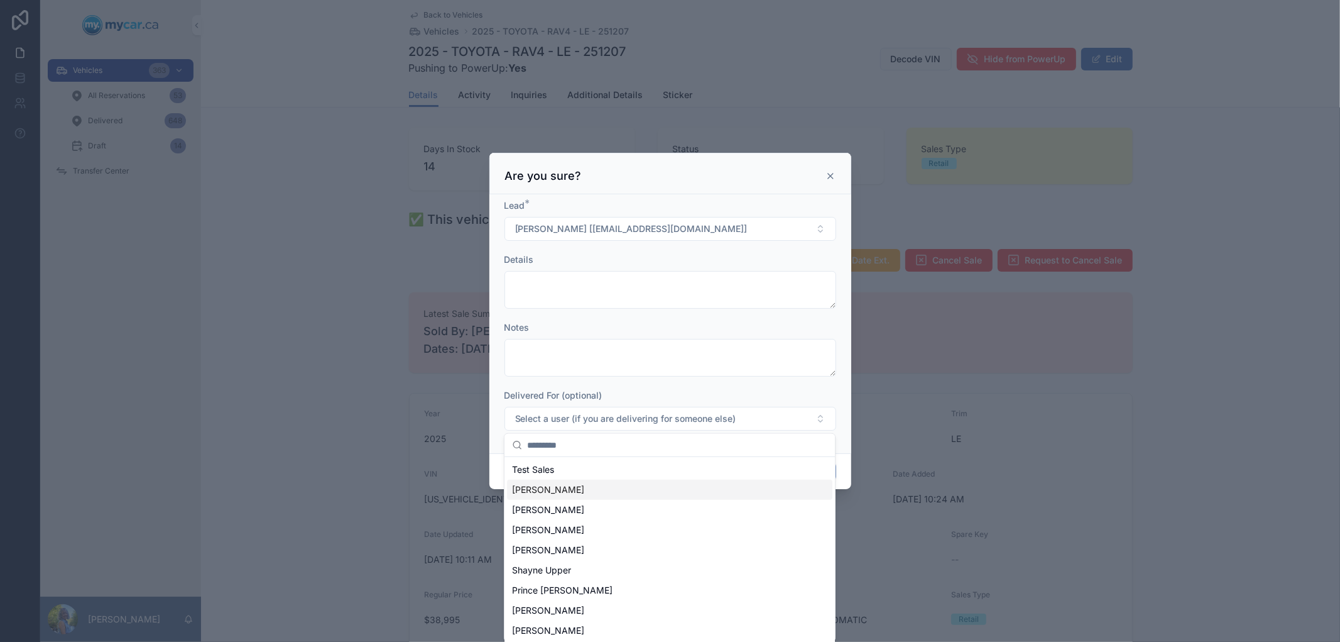
click at [626, 494] on div "[PERSON_NAME]" at bounding box center [669, 489] width 325 height 20
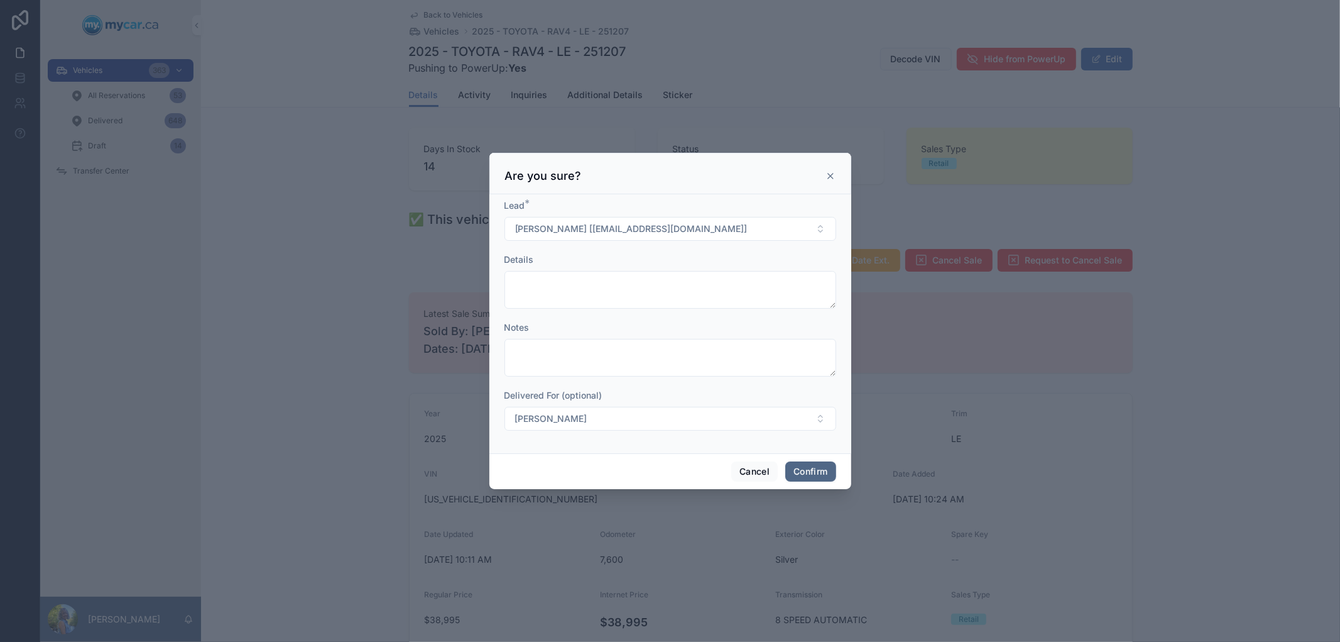
click at [819, 466] on button "Confirm" at bounding box center [810, 471] width 50 height 20
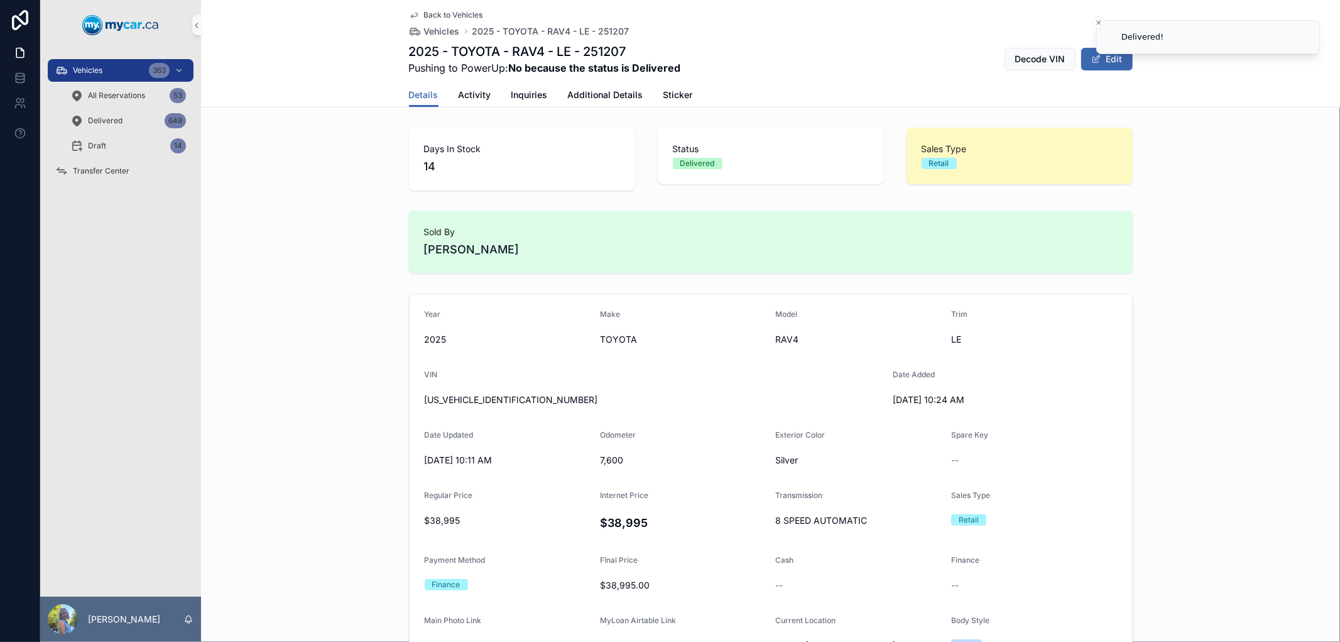
click at [234, 261] on div "Sold By [PERSON_NAME]" at bounding box center [770, 241] width 1139 height 73
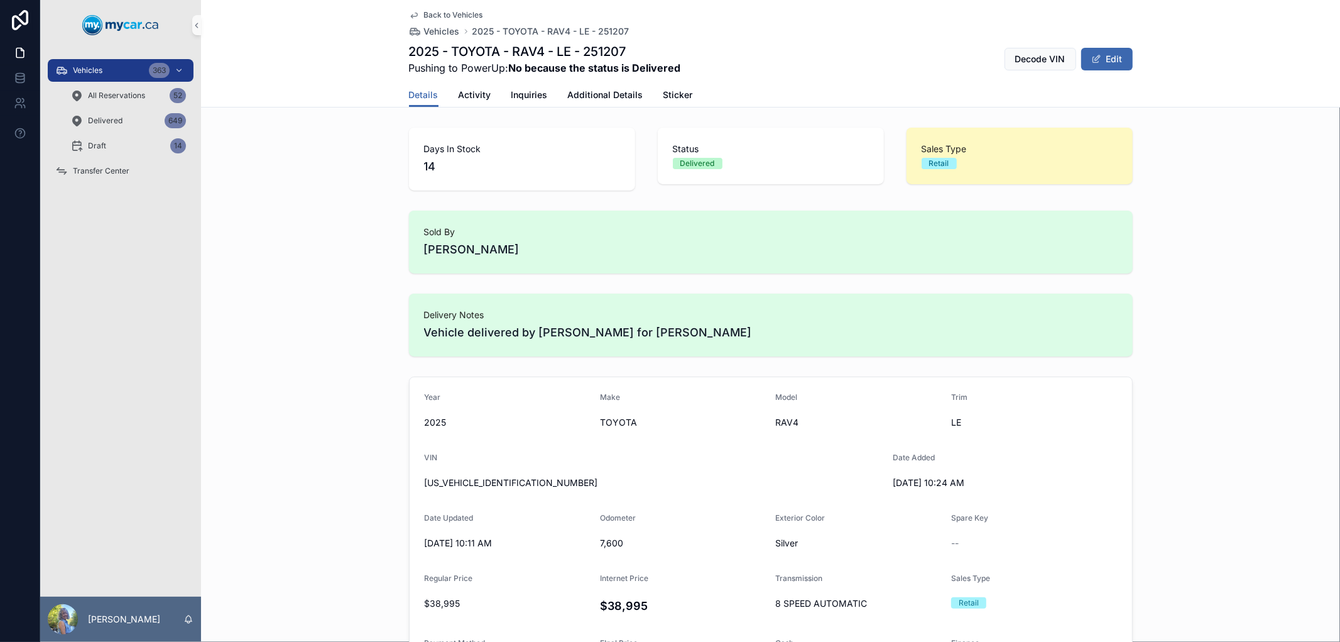
click at [311, 133] on div "Days In Stock 14 Status Delivered Sales Type Retail" at bounding box center [770, 159] width 1139 height 73
